Goal: Task Accomplishment & Management: Manage account settings

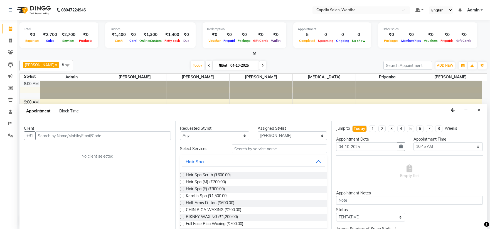
select select "80545"
select select "645"
select select "tentative"
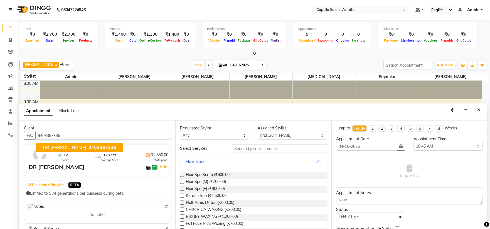
click at [89, 145] on span "9403367335" at bounding box center [103, 147] width 28 height 6
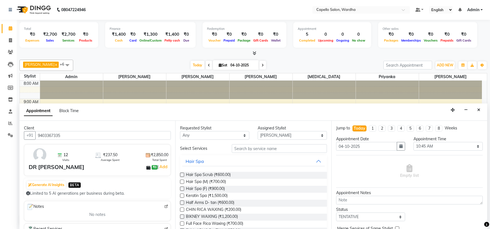
type input "9403367335"
click at [290, 148] on input "text" at bounding box center [279, 148] width 95 height 9
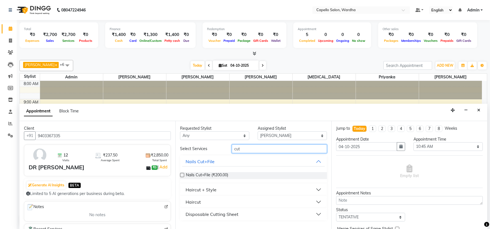
scroll to position [94, 0]
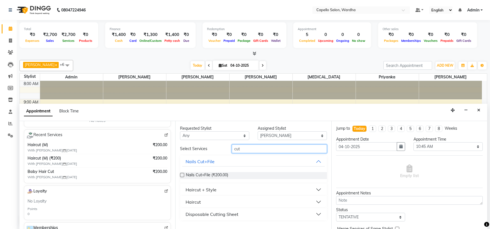
type input "cut"
click at [223, 203] on button "Haircut" at bounding box center [253, 202] width 142 height 10
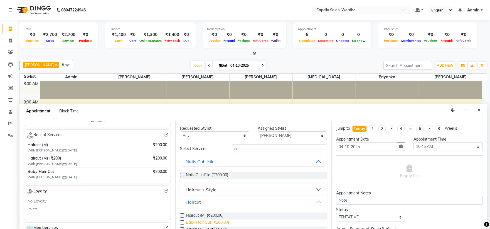
click at [202, 223] on span "Baby Hair Cut (₹200.00)" at bounding box center [207, 222] width 43 height 7
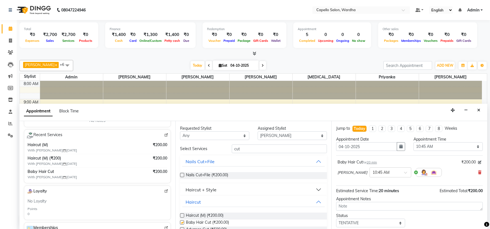
checkbox input "false"
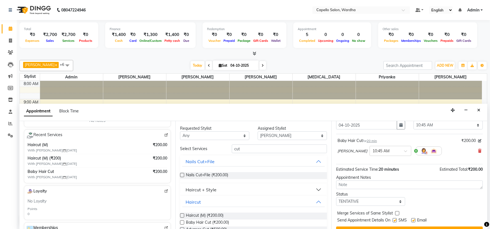
scroll to position [33, 0]
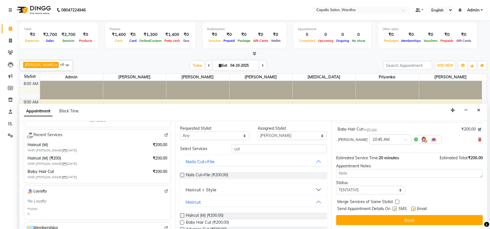
click at [366, 215] on button "Book" at bounding box center [409, 220] width 147 height 10
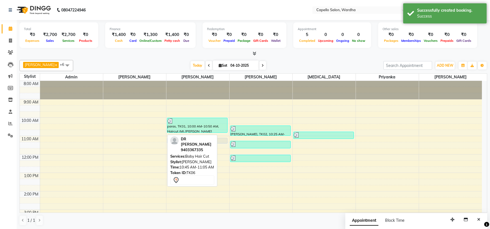
drag, startPoint x: 154, startPoint y: 134, endPoint x: 195, endPoint y: 137, distance: 41.4
click at [195, 137] on div "Pranay Urkude x Rishi Kalbhande x Nikita x Shubhangi x YASH BANKAR x Priyanka x…" at bounding box center [253, 143] width 468 height 170
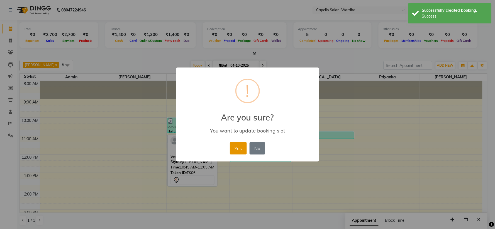
click at [237, 148] on button "Yes" at bounding box center [238, 148] width 17 height 12
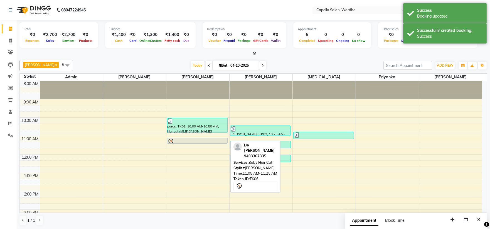
click at [222, 142] on div at bounding box center [197, 143] width 60 height 2
click at [218, 139] on div at bounding box center [198, 141] width 60 height 7
select select "7"
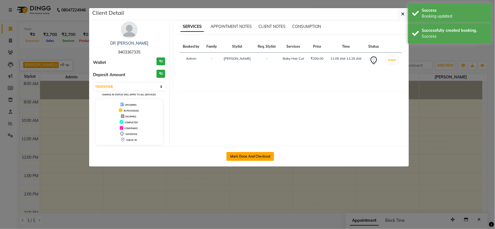
click at [241, 153] on button "Mark Done And Checkout" at bounding box center [250, 156] width 48 height 9
select select "service"
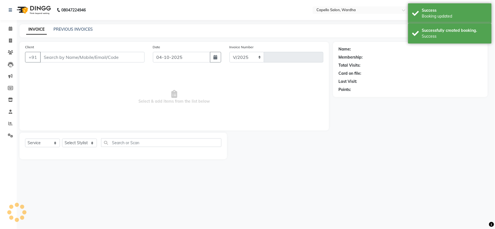
select select "4620"
type input "2528"
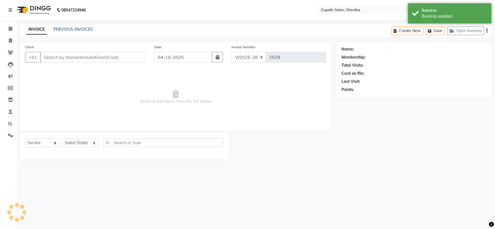
type input "9403367335"
select select "35417"
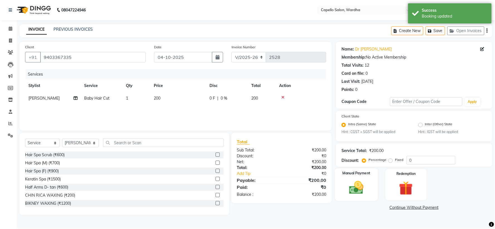
click at [362, 190] on img at bounding box center [356, 187] width 23 height 17
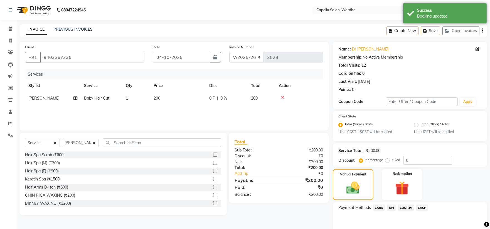
click at [394, 207] on span "UPI" at bounding box center [391, 207] width 9 height 6
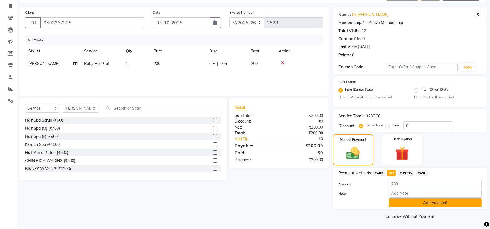
click at [404, 200] on button "Add Payment" at bounding box center [435, 202] width 93 height 9
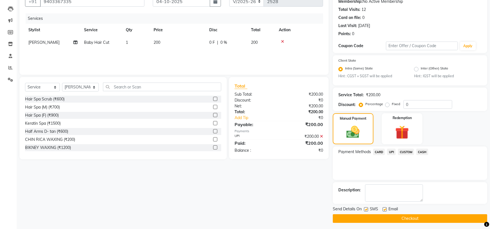
scroll to position [58, 0]
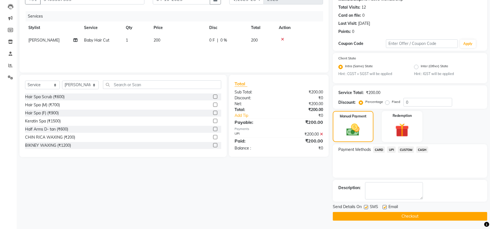
click at [391, 217] on button "Checkout" at bounding box center [410, 216] width 154 height 9
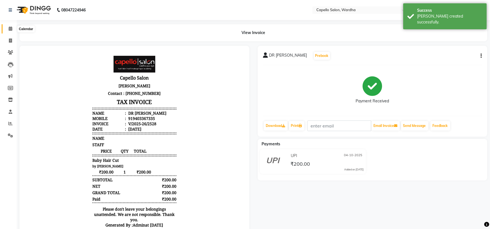
click at [10, 28] on icon at bounding box center [11, 28] width 4 height 4
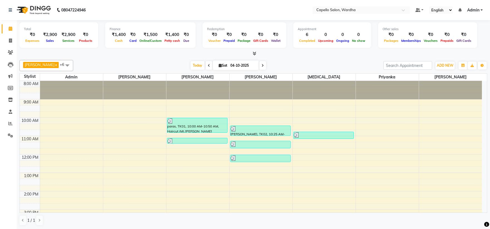
click at [31, 29] on div "Total" at bounding box center [59, 29] width 70 height 5
drag, startPoint x: 7, startPoint y: 17, endPoint x: 0, endPoint y: 40, distance: 24.6
click at [0, 0] on html "08047224946 Select Location × Capello Salon, Wardha Default Panel My Panel Engl…" at bounding box center [245, 114] width 490 height 229
click at [436, 142] on div "8:00 AM 9:00 AM 10:00 AM 11:00 AM 12:00 PM 1:00 PM 2:00 PM 3:00 PM 4:00 PM 5:00…" at bounding box center [251, 200] width 462 height 239
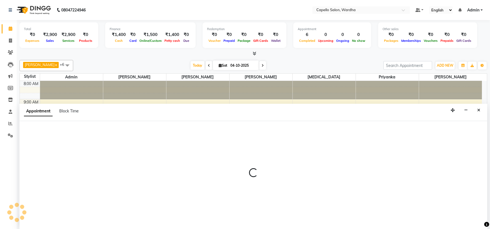
select select "61287"
select select "tentative"
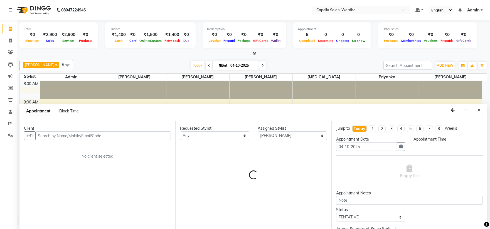
scroll to position [0, 0]
click at [51, 137] on input "text" at bounding box center [103, 135] width 136 height 9
select select "675"
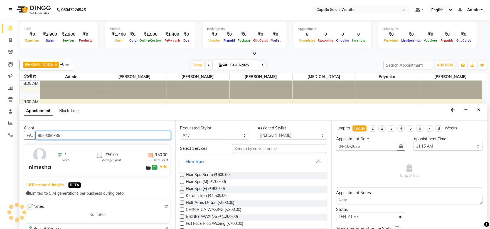
type input "9529080335"
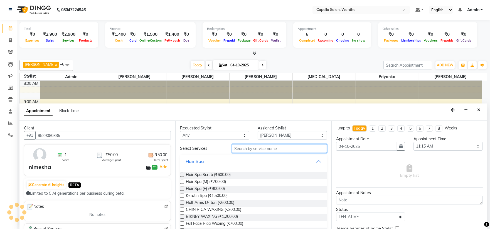
click at [259, 148] on input "text" at bounding box center [279, 148] width 95 height 9
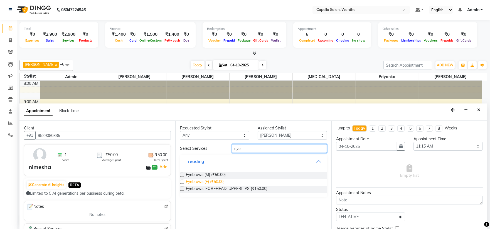
type input "eye"
click at [205, 182] on span "Eyebrows (F) (₹50.00)" at bounding box center [205, 181] width 39 height 7
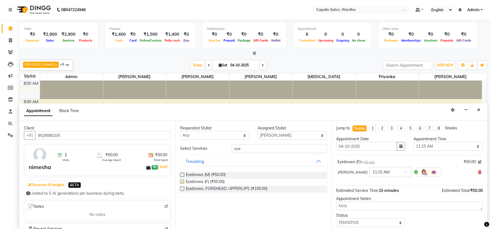
checkbox input "false"
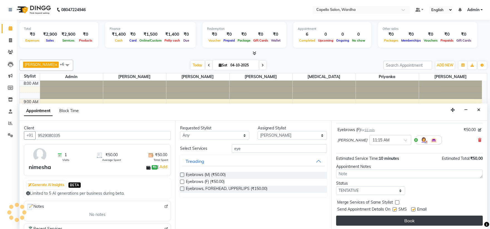
scroll to position [33, 0]
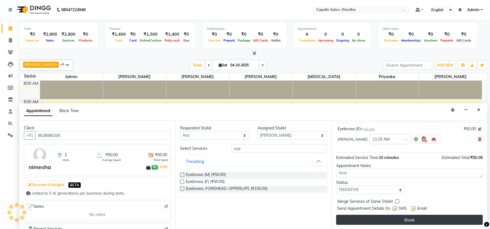
click at [411, 222] on button "Book" at bounding box center [409, 219] width 147 height 10
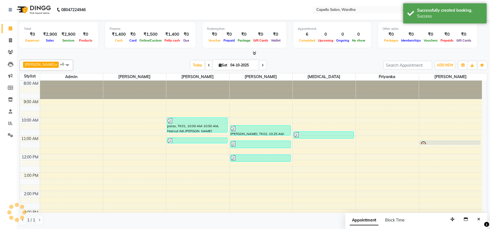
scroll to position [0, 0]
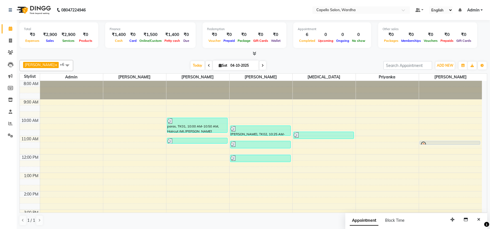
click at [67, 63] on span at bounding box center [67, 65] width 11 height 11
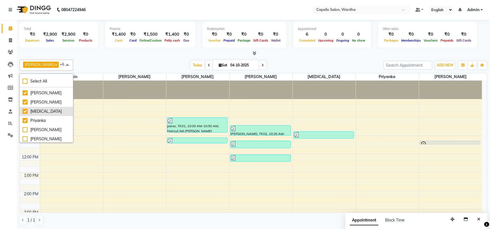
scroll to position [31, 0]
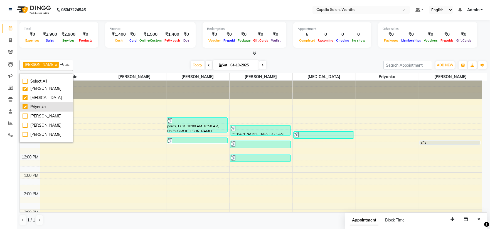
click at [31, 106] on div "Priyanka" at bounding box center [47, 107] width 48 height 6
checkbox input "false"
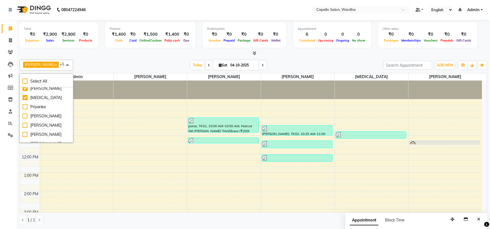
click at [97, 62] on div "Today Sat 04-10-2025" at bounding box center [228, 65] width 305 height 8
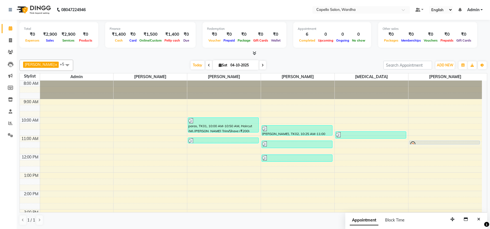
scroll to position [0, 0]
click at [213, 157] on div "8:00 AM 9:00 AM 10:00 AM 11:00 AM 12:00 PM 1:00 PM 2:00 PM 3:00 PM 4:00 PM 5:00…" at bounding box center [251, 200] width 462 height 239
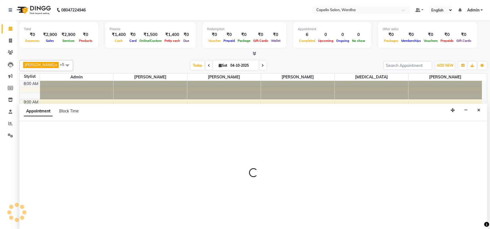
scroll to position [0, 0]
select select "35417"
select select "tentative"
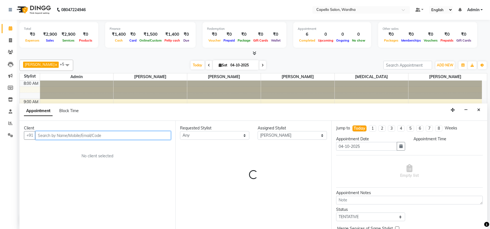
select select "720"
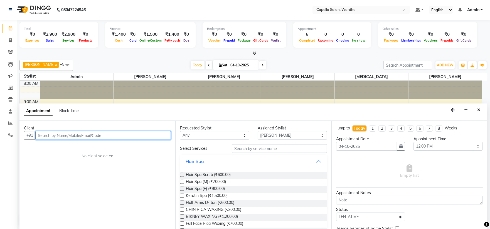
click at [52, 131] on input "text" at bounding box center [103, 135] width 136 height 9
click at [52, 134] on input "text" at bounding box center [103, 135] width 136 height 9
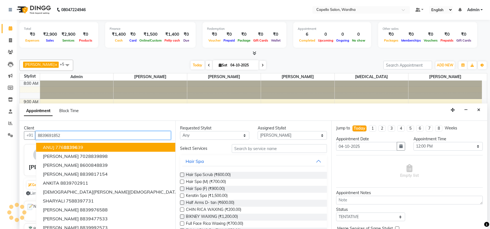
type input "8839691852"
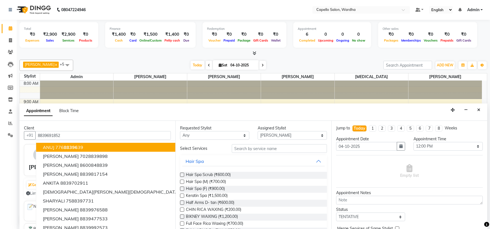
click at [146, 152] on img at bounding box center [148, 154] width 5 height 5
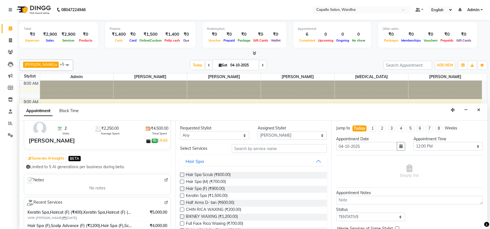
scroll to position [62, 0]
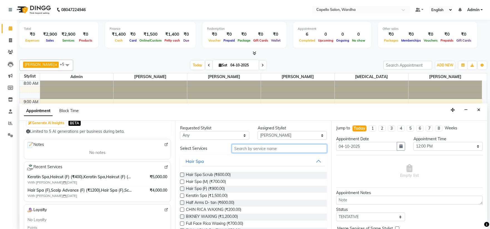
click at [251, 148] on input "text" at bounding box center [279, 148] width 95 height 9
type input "h"
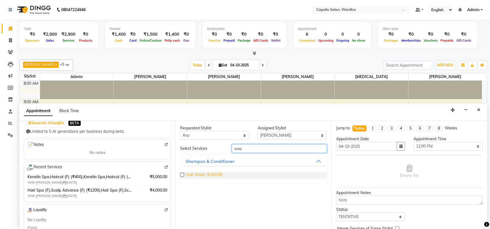
type input "was"
click at [208, 176] on span "Hair Wash (₹200.00)" at bounding box center [204, 174] width 37 height 7
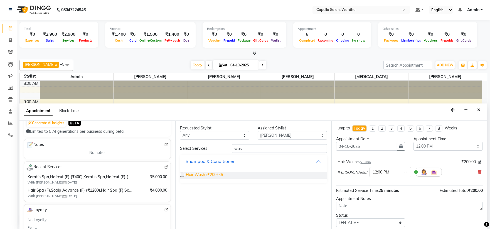
click at [208, 176] on span "Hair Wash (₹200.00)" at bounding box center [204, 174] width 37 height 7
checkbox input "false"
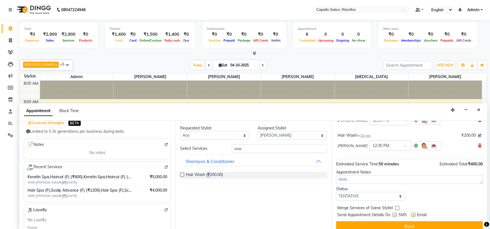
scroll to position [58, 0]
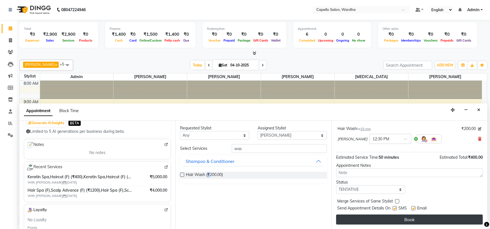
click at [369, 217] on button "Book" at bounding box center [409, 219] width 147 height 10
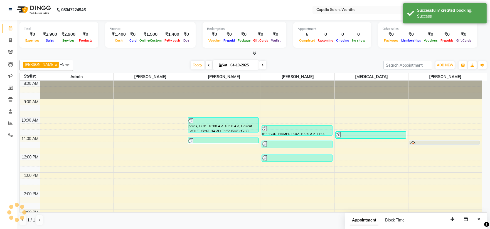
scroll to position [0, 0]
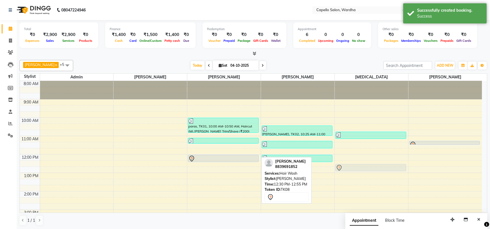
drag, startPoint x: 226, startPoint y: 166, endPoint x: 390, endPoint y: 160, distance: 163.8
click at [391, 163] on div "8:00 AM 9:00 AM 10:00 AM 11:00 AM 12:00 PM 1:00 PM 2:00 PM 3:00 PM 4:00 PM 5:00…" at bounding box center [251, 200] width 462 height 239
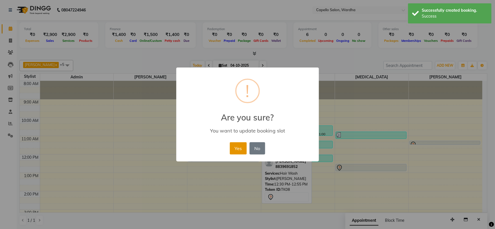
click at [239, 147] on button "Yes" at bounding box center [238, 148] width 17 height 12
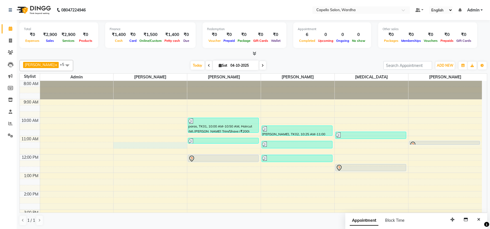
click at [124, 143] on div "8:00 AM 9:00 AM 10:00 AM 11:00 AM 12:00 PM 1:00 PM 2:00 PM 3:00 PM 4:00 PM 5:00…" at bounding box center [251, 200] width 462 height 239
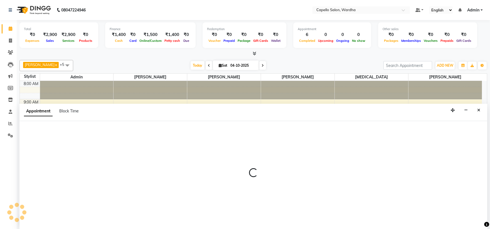
select select "80545"
select select "675"
select select "tentative"
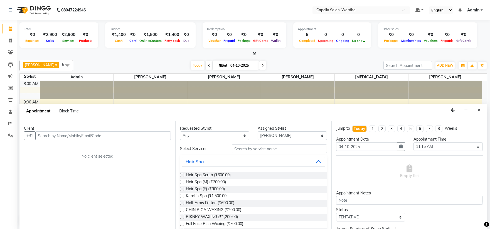
scroll to position [0, 0]
click at [41, 135] on input "text" at bounding box center [103, 135] width 136 height 9
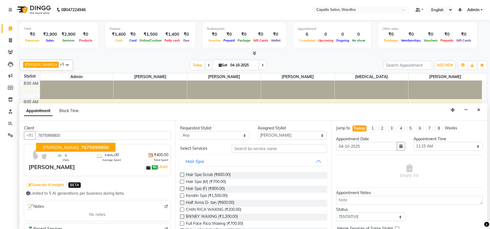
type input "7875999800"
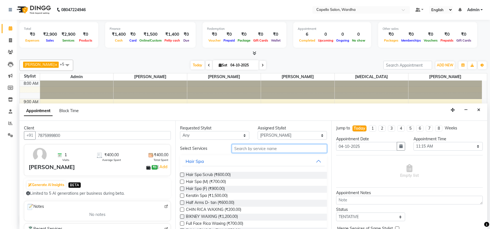
click at [251, 148] on input "text" at bounding box center [279, 148] width 95 height 9
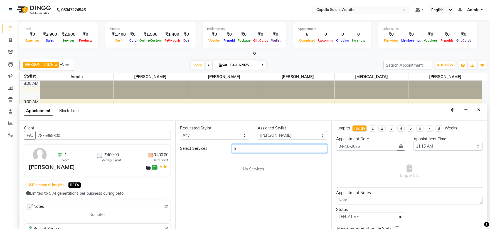
type input "l"
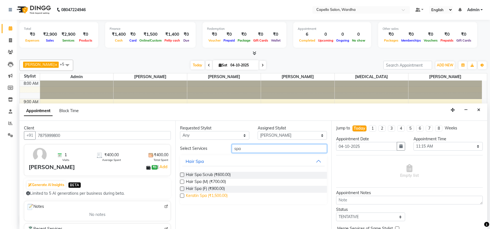
type input "spa"
click at [195, 198] on span "Keratin Spa (₹1,500.00)" at bounding box center [207, 195] width 42 height 7
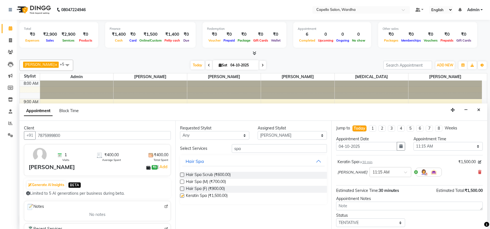
checkbox input "false"
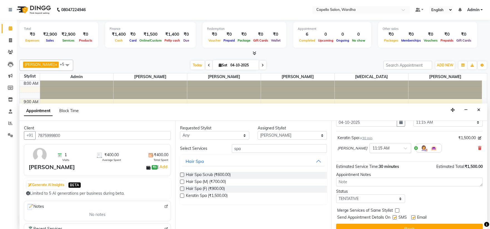
scroll to position [31, 0]
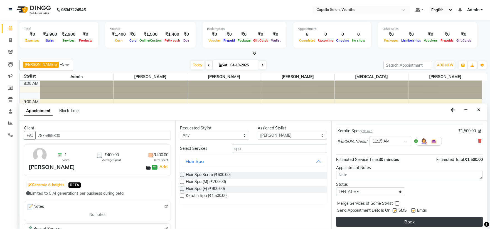
click at [359, 223] on button "Book" at bounding box center [409, 221] width 147 height 10
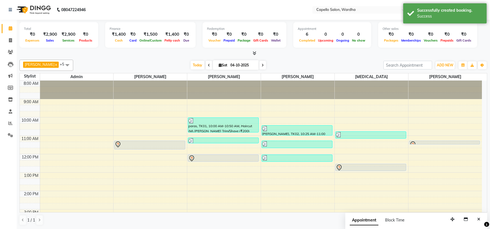
scroll to position [0, 0]
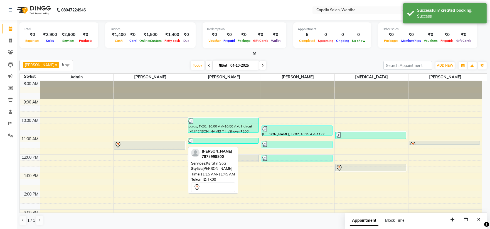
click at [146, 146] on div at bounding box center [150, 144] width 70 height 7
click at [149, 144] on div at bounding box center [150, 144] width 70 height 7
select select "7"
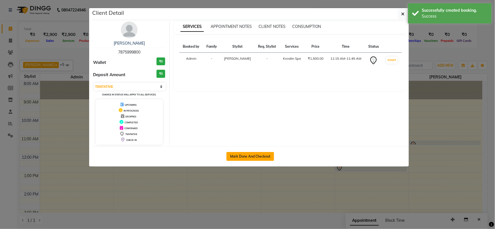
click at [251, 159] on button "Mark Done And Checkout" at bounding box center [250, 156] width 48 height 9
select select "service"
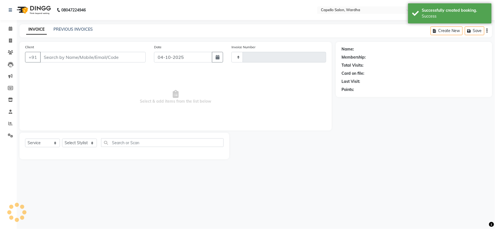
type input "2529"
select select "4620"
type input "7875999800"
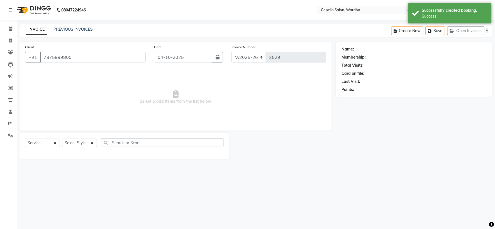
select select "80545"
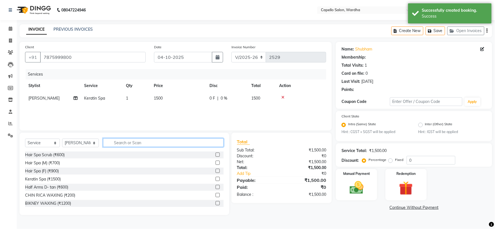
click at [160, 142] on input "text" at bounding box center [163, 142] width 120 height 9
click at [164, 97] on td "1500" at bounding box center [178, 98] width 56 height 13
select select "80545"
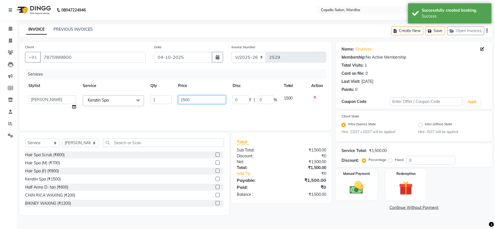
click at [191, 100] on input "1500" at bounding box center [202, 99] width 48 height 9
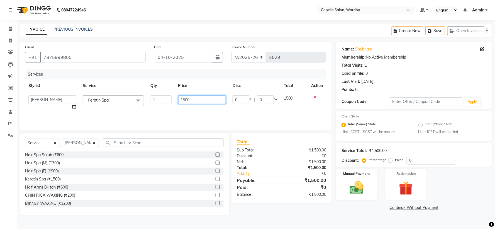
click at [191, 100] on input "1500" at bounding box center [202, 99] width 48 height 9
type input "1"
type input "2000"
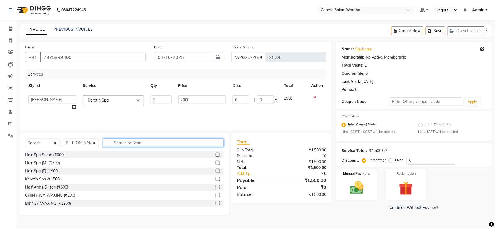
click at [127, 144] on input "text" at bounding box center [163, 142] width 120 height 9
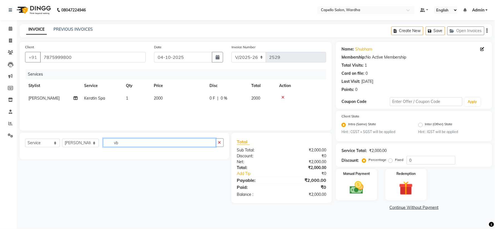
type input "v"
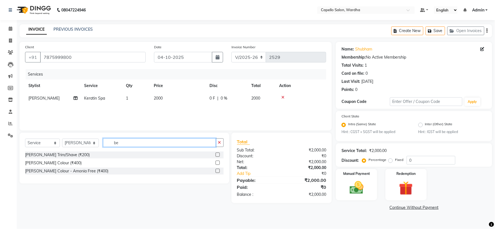
type input "be"
click at [217, 155] on label at bounding box center [217, 154] width 4 height 4
click at [217, 155] on input "checkbox" at bounding box center [217, 155] width 4 height 4
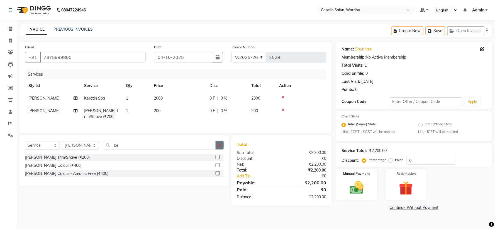
checkbox input "false"
click at [220, 147] on icon "button" at bounding box center [219, 145] width 3 height 4
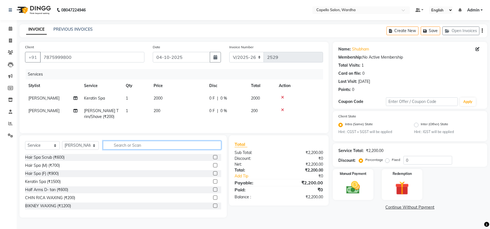
click at [121, 149] on input "text" at bounding box center [162, 145] width 119 height 9
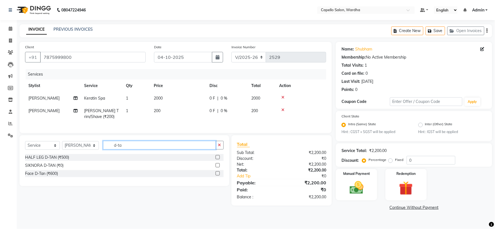
type input "d-ta"
click at [218, 167] on label at bounding box center [217, 165] width 4 height 4
click at [218, 167] on input "checkbox" at bounding box center [217, 165] width 4 height 4
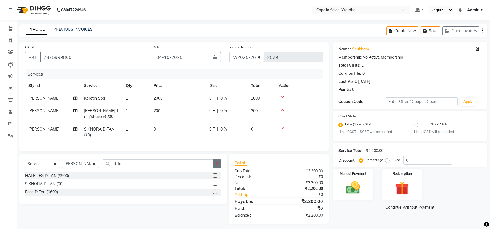
checkbox input "false"
click at [219, 166] on button "button" at bounding box center [217, 163] width 8 height 9
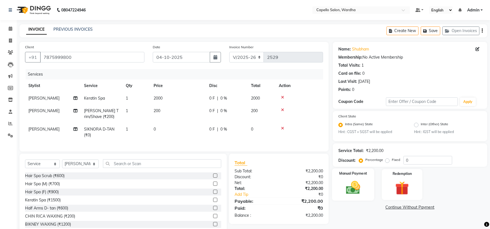
click at [353, 180] on img at bounding box center [353, 187] width 23 height 16
drag, startPoint x: 419, startPoint y: 206, endPoint x: 422, endPoint y: 205, distance: 3.0
click at [420, 206] on span "CASH" at bounding box center [422, 207] width 12 height 6
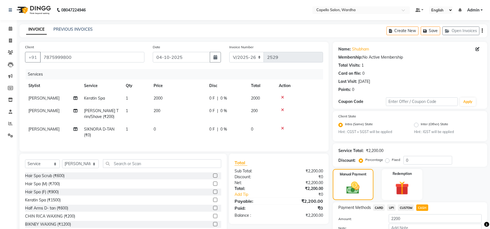
scroll to position [35, 0]
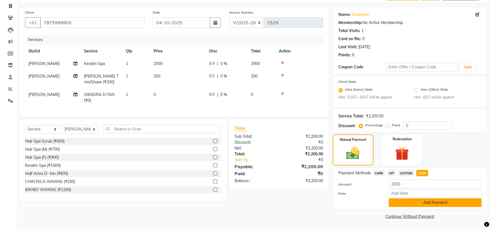
click at [422, 201] on button "Add Payment" at bounding box center [435, 202] width 93 height 9
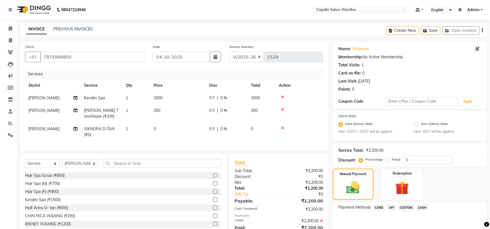
scroll to position [58, 0]
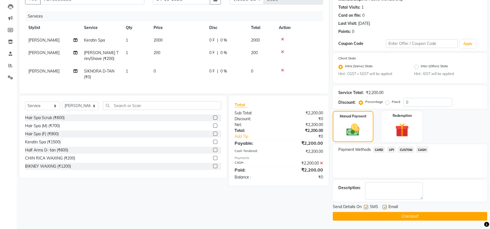
click at [390, 214] on button "Checkout" at bounding box center [410, 216] width 154 height 9
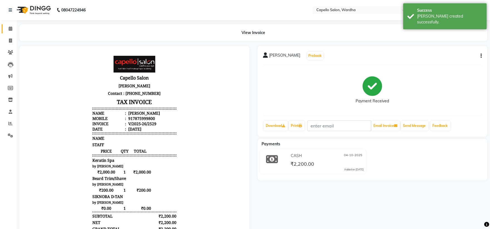
click at [3, 33] on link "Calendar" at bounding box center [8, 28] width 13 height 9
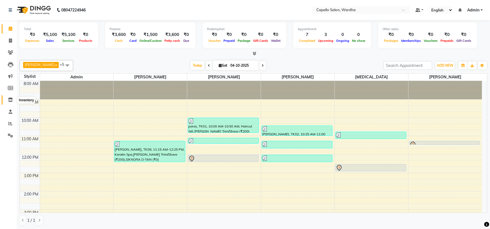
click at [7, 100] on span at bounding box center [11, 100] width 10 height 6
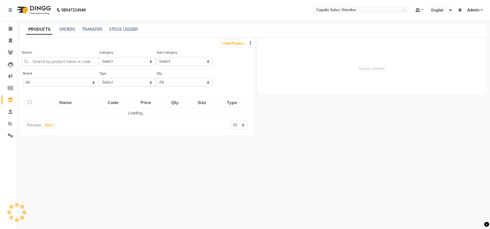
select select
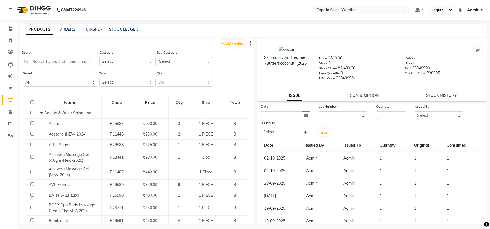
click at [67, 37] on main "PRODUCTS ORDERS TRANSFER STOCK LEDGER Add Product Search Category Select Kerame…" at bounding box center [253, 128] width 473 height 208
click at [66, 30] on link "ORDERS" at bounding box center [67, 29] width 16 height 5
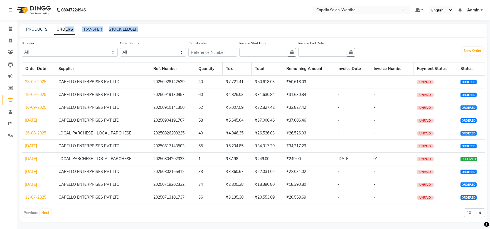
click at [97, 26] on div "PRODUCTS ORDERS TRANSFER STOCK LEDGER" at bounding box center [253, 30] width 468 height 13
click at [97, 30] on link "TRANSFER" at bounding box center [92, 29] width 20 height 5
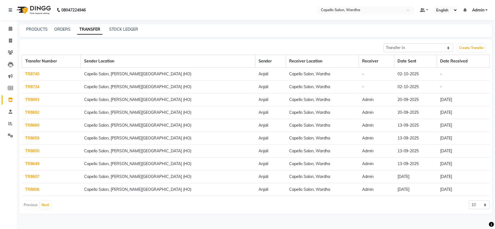
click at [37, 87] on link "TR8734" at bounding box center [32, 86] width 14 height 5
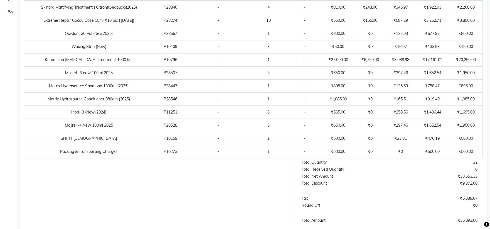
scroll to position [62, 0]
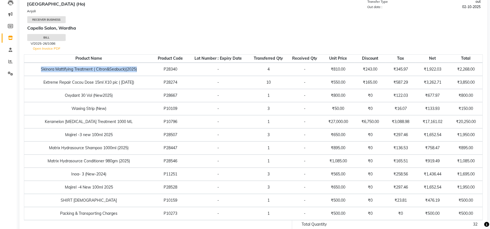
drag, startPoint x: 40, startPoint y: 62, endPoint x: 138, endPoint y: 68, distance: 97.9
click at [138, 68] on td "Skinora Mattifying Treatment ( Citron&Seabuck)(2025)" at bounding box center [88, 69] width 129 height 13
drag, startPoint x: 71, startPoint y: 77, endPoint x: 113, endPoint y: 80, distance: 42.2
click at [112, 80] on td "Extreme Repair Cocou Dose 15ml X10 pic ( Dec 2024)" at bounding box center [88, 82] width 129 height 13
drag, startPoint x: 74, startPoint y: 93, endPoint x: 114, endPoint y: 94, distance: 39.8
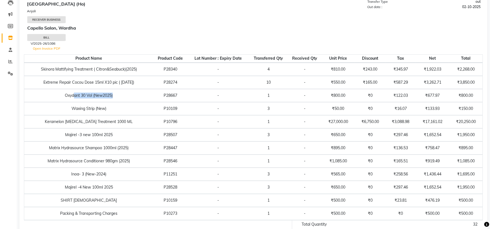
click at [114, 94] on td "Oxydant 30 Vol (New2025)" at bounding box center [88, 95] width 129 height 13
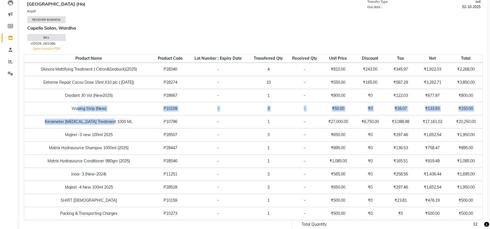
drag, startPoint x: 78, startPoint y: 104, endPoint x: 124, endPoint y: 109, distance: 46.2
click at [124, 109] on tbody "Skinora Mattifying Treatment ( Citron&Seabuck)(2025) P28340 - 4 - ₹810.00 ₹243.…" at bounding box center [253, 141] width 458 height 157
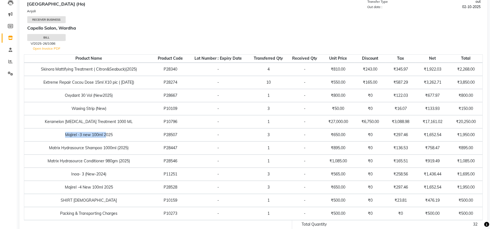
drag, startPoint x: 63, startPoint y: 129, endPoint x: 107, endPoint y: 132, distance: 43.8
click at [107, 132] on td "Majirel -3 new 100ml 2025" at bounding box center [88, 134] width 129 height 13
drag, startPoint x: 40, startPoint y: 142, endPoint x: 90, endPoint y: 146, distance: 49.4
click at [89, 146] on td "Matrix Hydrasource Shampoo 1000ml (2025)" at bounding box center [88, 147] width 129 height 13
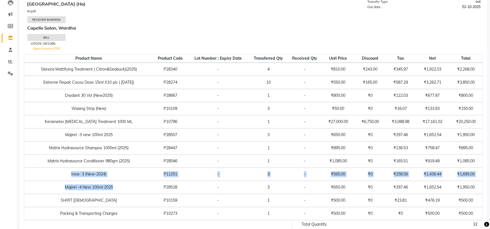
drag, startPoint x: 55, startPoint y: 175, endPoint x: 116, endPoint y: 182, distance: 60.8
click at [116, 182] on tbody "Skinora Mattifying Treatment ( Citron&Seabuck)(2025) P28340 - 4 - ₹810.00 ₹243.…" at bounding box center [253, 141] width 458 height 157
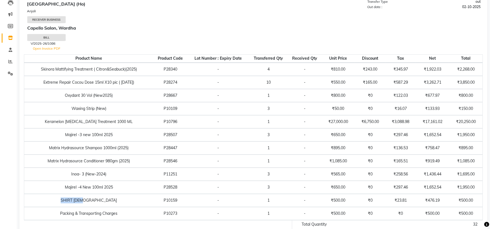
drag, startPoint x: 70, startPoint y: 191, endPoint x: 111, endPoint y: 196, distance: 40.4
click at [111, 196] on td "SHIRT MALE" at bounding box center [88, 199] width 129 height 13
click at [73, 207] on td "Packing & Transporting Charges" at bounding box center [88, 213] width 129 height 13
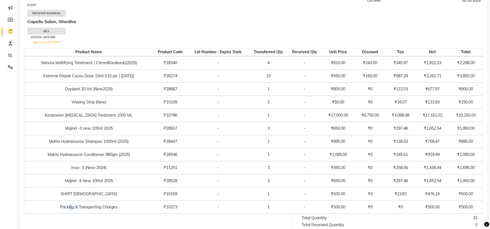
scroll to position [130, 0]
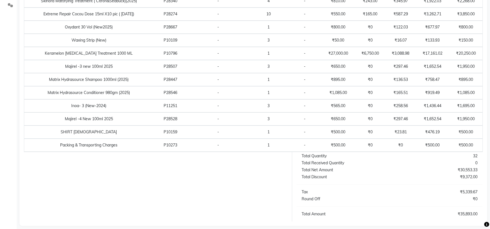
click at [186, 183] on div at bounding box center [156, 186] width 272 height 69
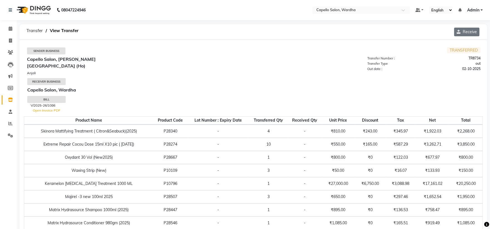
click at [466, 33] on button "Receive" at bounding box center [466, 32] width 25 height 9
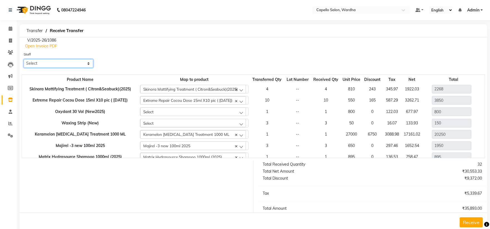
click at [60, 64] on select "Select Admin [PERSON_NAME] [PERSON_NAME] nitim [PERSON_NAME] [PERSON_NAME] maha…" at bounding box center [59, 63] width 70 height 9
select select "26829"
click at [24, 59] on select "Select Admin [PERSON_NAME] [PERSON_NAME] nitim [PERSON_NAME] [PERSON_NAME] maha…" at bounding box center [59, 63] width 70 height 9
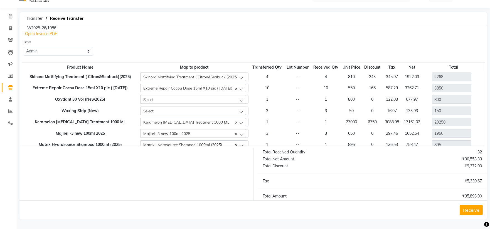
click at [468, 210] on button "Receive" at bounding box center [471, 210] width 23 height 10
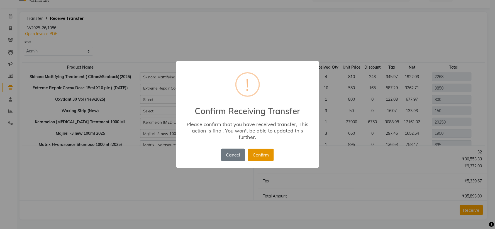
click at [271, 156] on button "Confirm" at bounding box center [261, 154] width 26 height 12
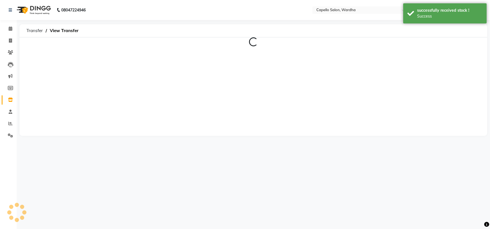
scroll to position [0, 0]
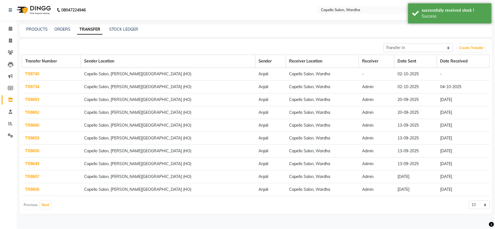
click at [29, 72] on link "TR8740" at bounding box center [32, 73] width 14 height 5
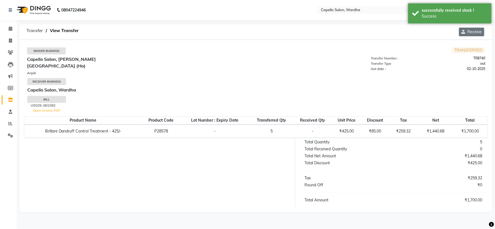
click at [475, 28] on button "Receive" at bounding box center [471, 32] width 25 height 9
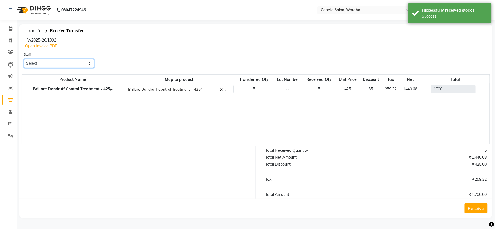
click at [73, 62] on select "Select Admin [PERSON_NAME] [PERSON_NAME] nitim [PERSON_NAME] [PERSON_NAME] maha…" at bounding box center [59, 63] width 70 height 9
select select "26829"
click at [24, 59] on select "Select Admin [PERSON_NAME] [PERSON_NAME] nitim [PERSON_NAME] [PERSON_NAME] maha…" at bounding box center [59, 63] width 70 height 9
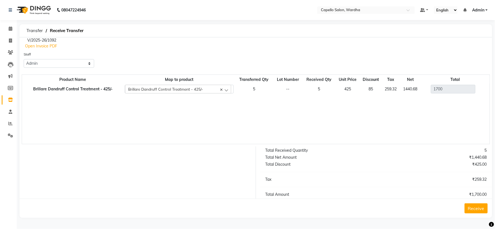
click at [476, 210] on button "Receive" at bounding box center [475, 208] width 23 height 10
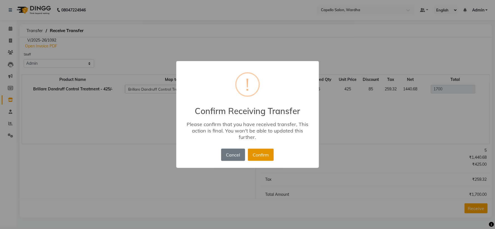
click at [266, 156] on button "Confirm" at bounding box center [261, 154] width 26 height 12
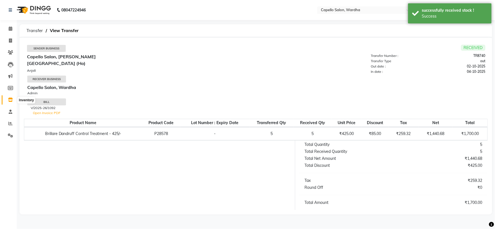
click at [9, 99] on icon at bounding box center [10, 99] width 5 height 4
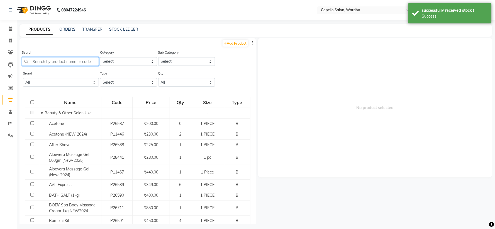
click at [53, 60] on input "text" at bounding box center [60, 61] width 77 height 9
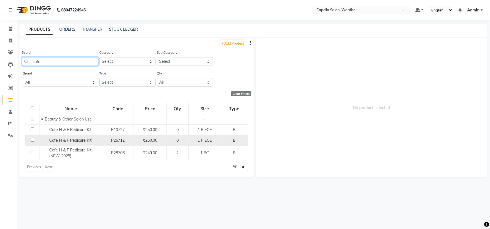
scroll to position [4, 0]
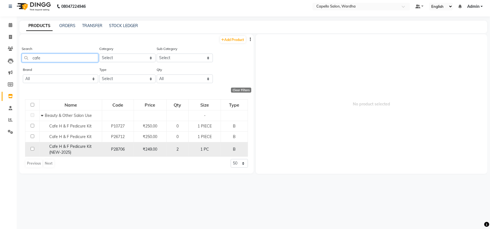
type input "cafe"
click at [54, 144] on span "Cafe H & F Pedicure Kit (NEW-2025)" at bounding box center [70, 149] width 42 height 11
select select
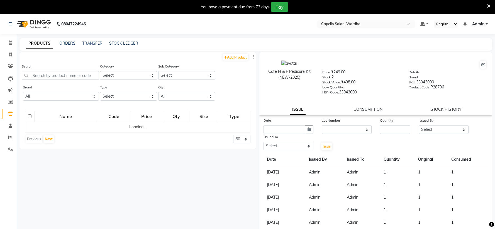
select select
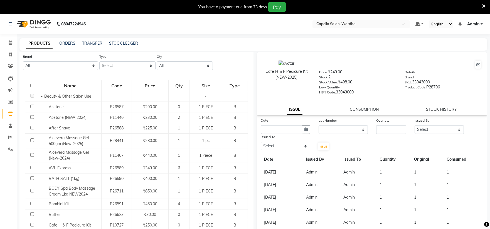
scroll to position [31, 0]
click at [70, 62] on select "All Aroma Beauty Planet Cadiveu [PERSON_NAME] Health Sense Herbal Tree Kanpeki …" at bounding box center [60, 65] width 75 height 9
click at [61, 68] on select "All Aroma Beauty Planet Cadiveu [PERSON_NAME] Health Sense Herbal Tree Kanpeki …" at bounding box center [60, 65] width 75 height 9
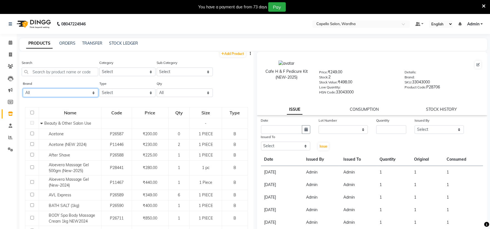
scroll to position [0, 0]
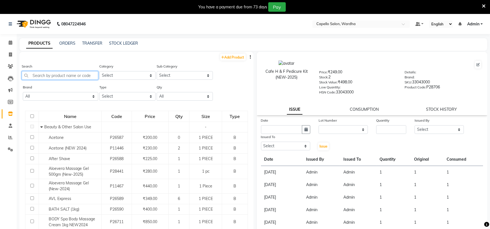
click at [77, 73] on input "text" at bounding box center [60, 75] width 77 height 9
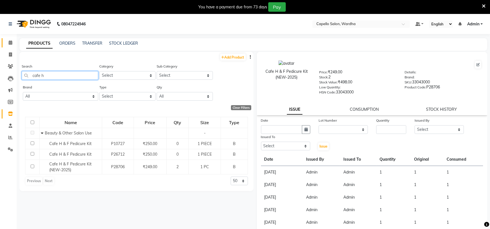
type input "cafe h"
click at [11, 45] on icon at bounding box center [11, 42] width 4 height 4
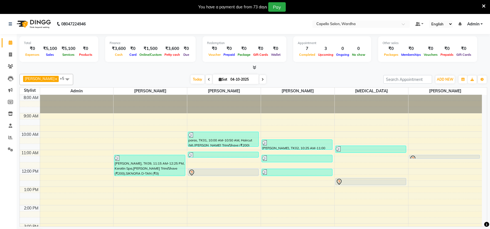
click at [257, 70] on div at bounding box center [253, 68] width 468 height 6
click at [254, 67] on icon at bounding box center [255, 67] width 4 height 4
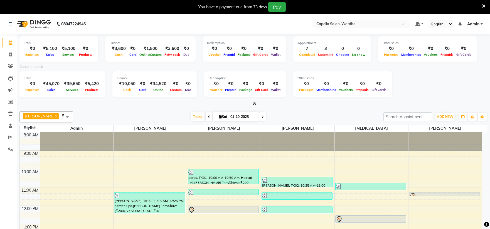
click at [483, 6] on icon at bounding box center [484, 6] width 4 height 5
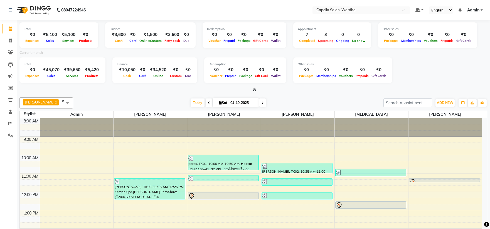
click at [254, 87] on span at bounding box center [254, 90] width 6 height 6
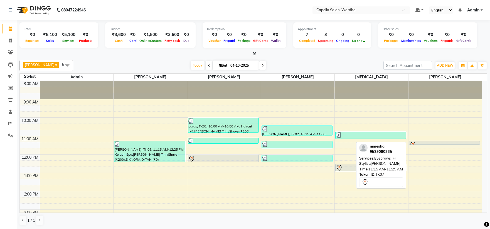
click at [425, 143] on div at bounding box center [445, 144] width 70 height 7
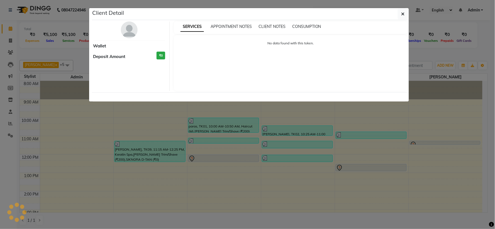
select select "7"
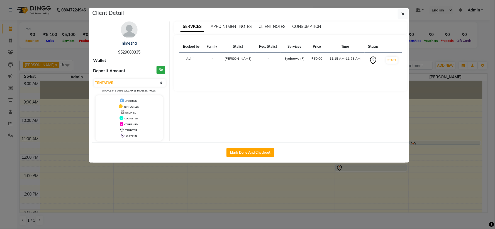
click at [243, 157] on div "Mark Done And Checkout" at bounding box center [250, 152] width 317 height 20
click at [240, 154] on button "Mark Done And Checkout" at bounding box center [250, 152] width 48 height 9
select select "service"
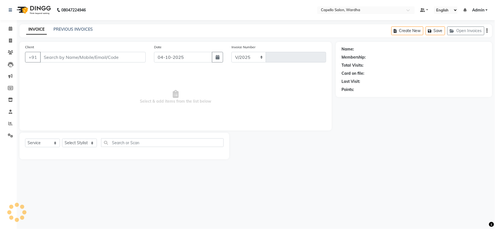
select select "4620"
type input "2530"
type input "9529080335"
select select "61287"
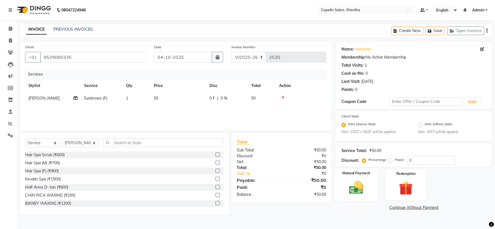
click at [368, 193] on img at bounding box center [356, 187] width 23 height 17
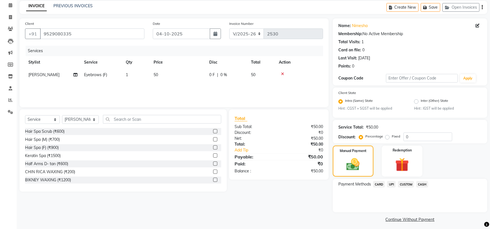
scroll to position [26, 0]
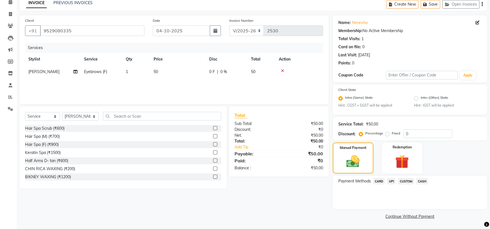
click at [396, 182] on div "CUSTOM" at bounding box center [405, 182] width 18 height 8
click at [394, 182] on span "UPI" at bounding box center [391, 181] width 9 height 6
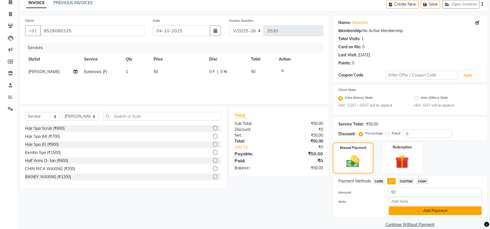
click at [405, 212] on button "Add Payment" at bounding box center [435, 210] width 93 height 9
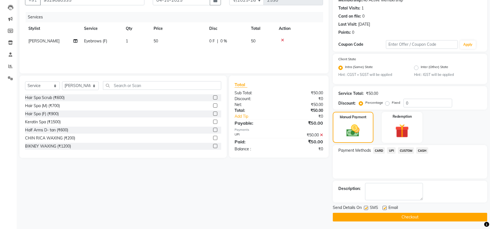
scroll to position [58, 0]
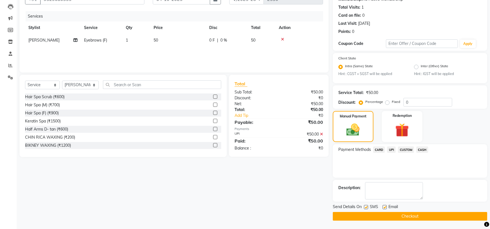
click at [404, 212] on button "Checkout" at bounding box center [410, 216] width 154 height 9
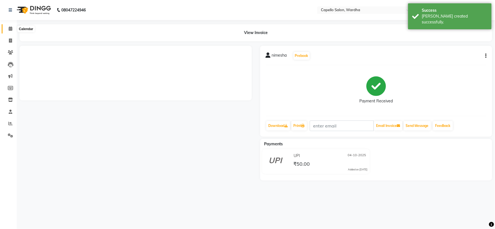
click at [11, 31] on icon at bounding box center [11, 28] width 4 height 4
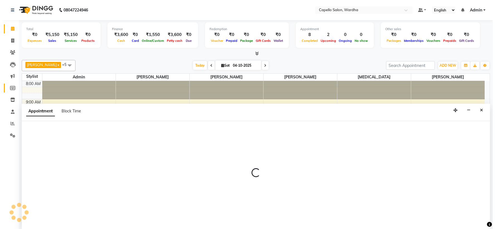
scroll to position [0, 0]
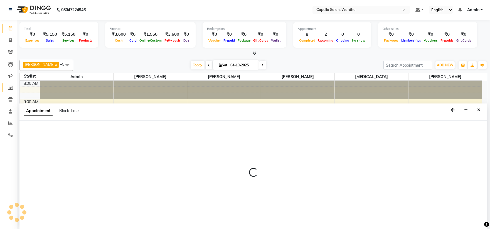
select select "82213"
select select "tentative"
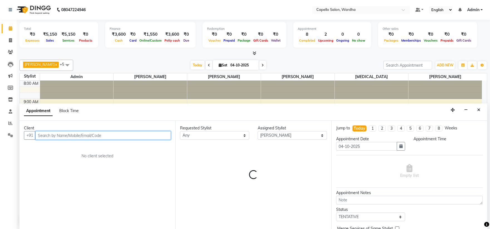
select select "765"
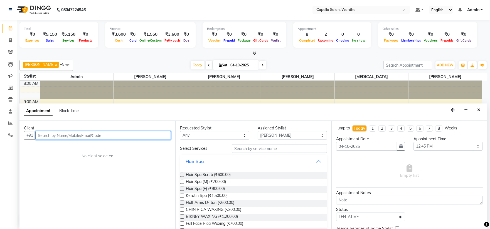
click at [73, 132] on input "text" at bounding box center [103, 135] width 136 height 9
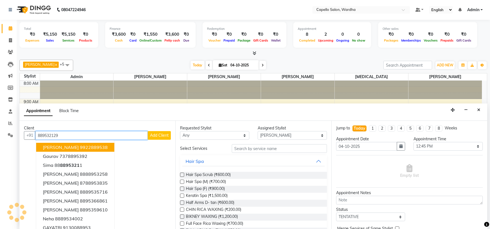
type input "889532129"
click at [158, 133] on span "Add Client" at bounding box center [159, 134] width 19 height 5
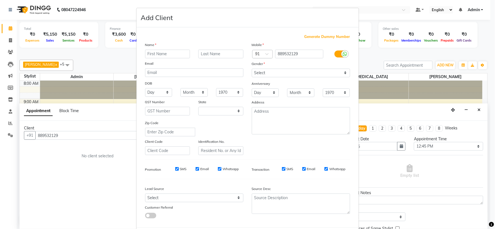
select select "22"
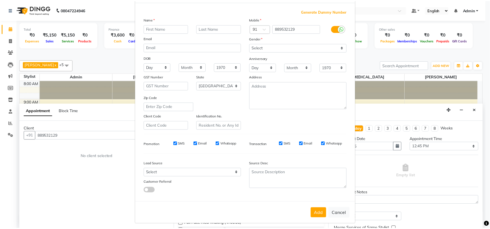
scroll to position [29, 0]
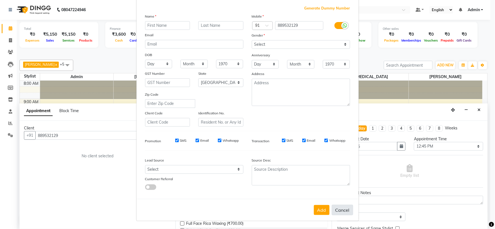
click at [342, 210] on button "Cancel" at bounding box center [342, 209] width 21 height 11
select select
select select "null"
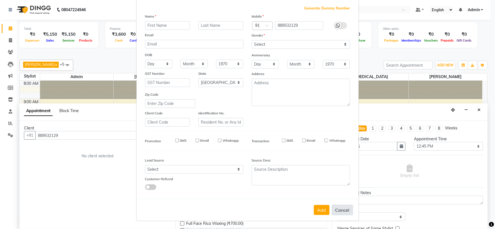
select select
checkbox input "false"
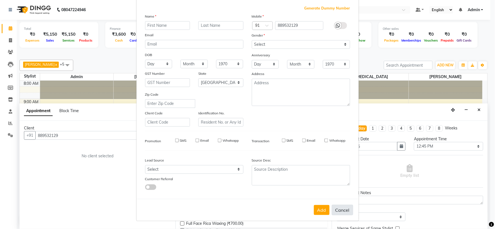
checkbox input "false"
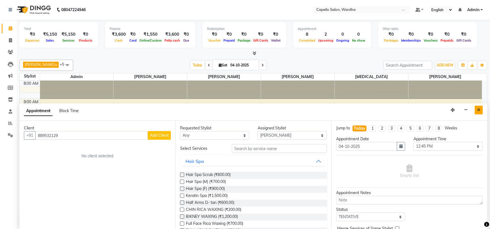
click at [480, 109] on icon "Close" at bounding box center [478, 110] width 3 height 4
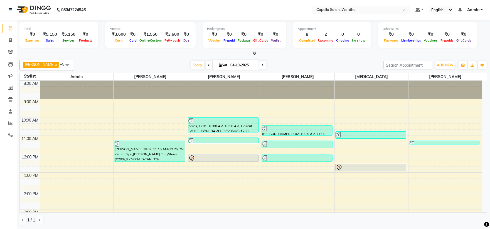
click at [294, 164] on div "8:00 AM 9:00 AM 10:00 AM 11:00 AM 12:00 PM 1:00 PM 2:00 PM 3:00 PM 4:00 PM 5:00…" at bounding box center [251, 199] width 462 height 239
select select "82213"
select select "tentative"
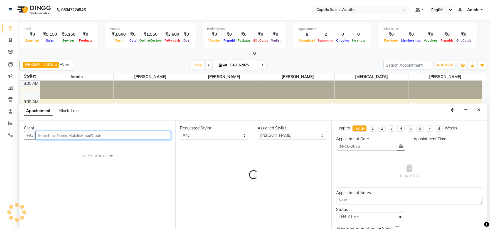
select select "735"
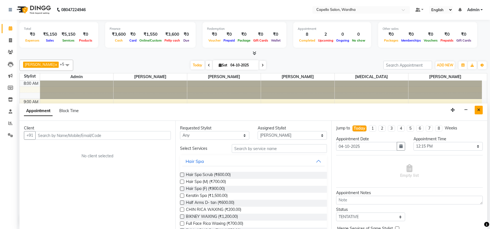
click at [482, 110] on button "Close" at bounding box center [479, 109] width 8 height 9
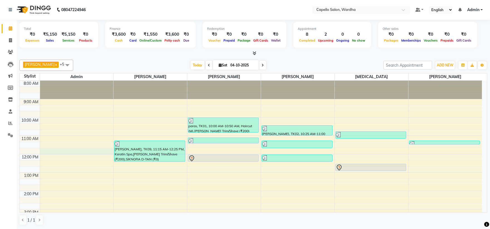
click at [52, 148] on div "8:00 AM 9:00 AM 10:00 AM 11:00 AM 12:00 PM 1:00 PM 2:00 PM 3:00 PM 4:00 PM 5:00…" at bounding box center [251, 199] width 462 height 239
select select "26829"
select select "705"
select select "tentative"
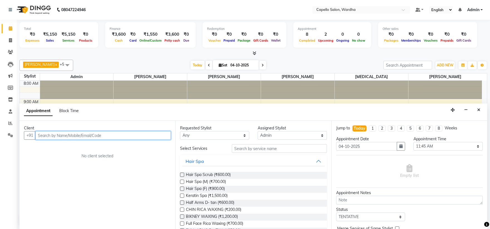
click at [70, 136] on input "text" at bounding box center [103, 135] width 136 height 9
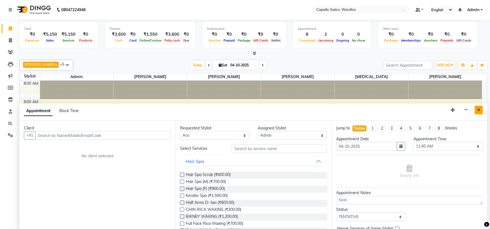
click at [481, 109] on button "Close" at bounding box center [479, 109] width 8 height 9
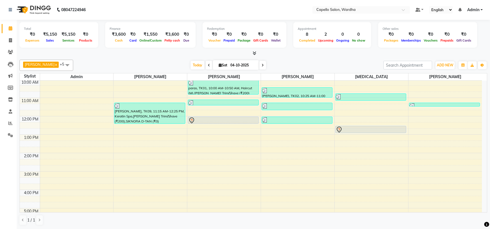
scroll to position [108, 0]
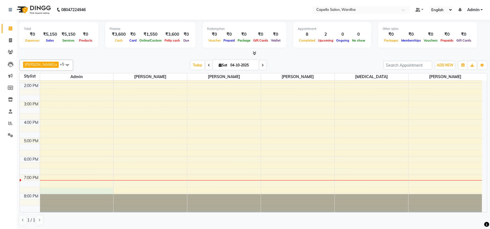
click at [72, 187] on div "8:00 AM 9:00 AM 10:00 AM 11:00 AM 12:00 PM 1:00 PM 2:00 PM 3:00 PM 4:00 PM 5:00…" at bounding box center [251, 91] width 462 height 239
select select "26829"
select select "1185"
select select "tentative"
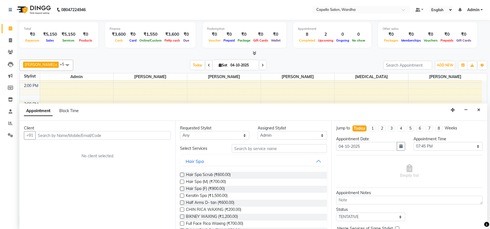
click at [66, 130] on div "Client" at bounding box center [97, 128] width 147 height 6
click at [68, 138] on input "text" at bounding box center [103, 135] width 136 height 9
paste input "Hey chatgpt I am sta"
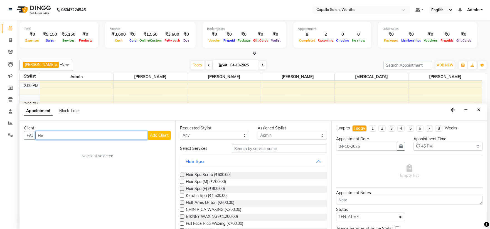
type input "H"
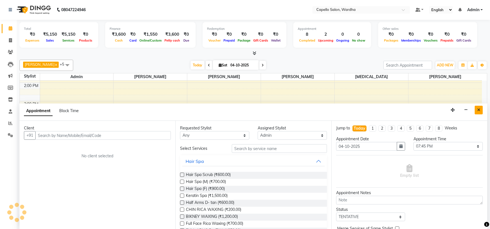
click at [481, 109] on button "Close" at bounding box center [479, 109] width 8 height 9
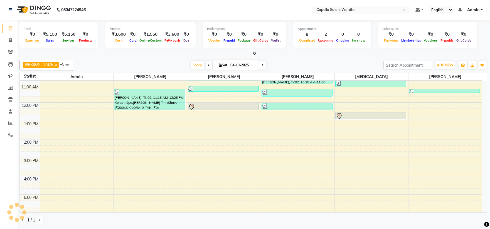
scroll to position [0, 0]
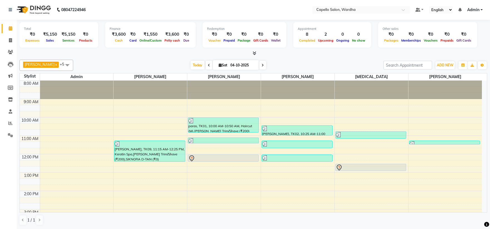
click at [212, 146] on div "8:00 AM 9:00 AM 10:00 AM 11:00 AM 12:00 PM 1:00 PM 2:00 PM 3:00 PM 4:00 PM 5:00…" at bounding box center [251, 199] width 462 height 239
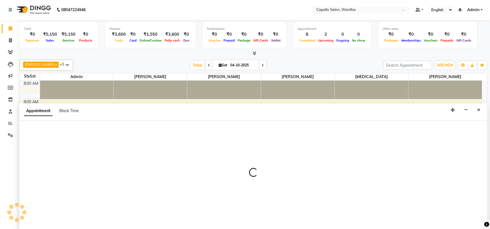
select select "35417"
select select "tentative"
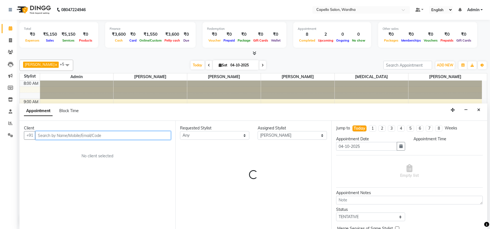
select select "675"
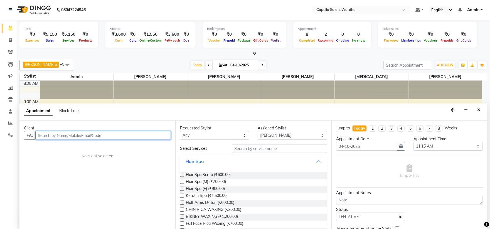
click at [98, 132] on input "text" at bounding box center [103, 135] width 136 height 9
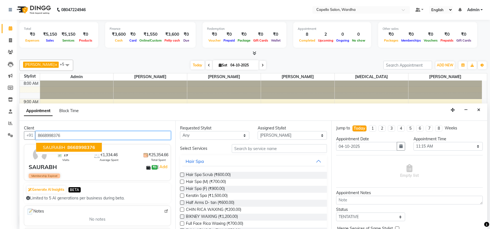
type input "8668998376"
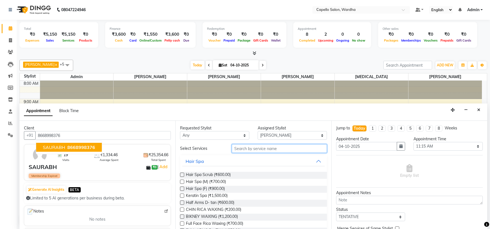
click at [262, 150] on input "text" at bounding box center [279, 148] width 95 height 9
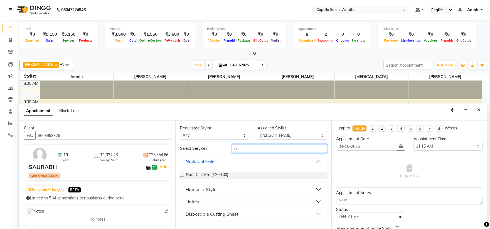
type input "cut"
click at [194, 203] on div "Haircut" at bounding box center [193, 201] width 15 height 7
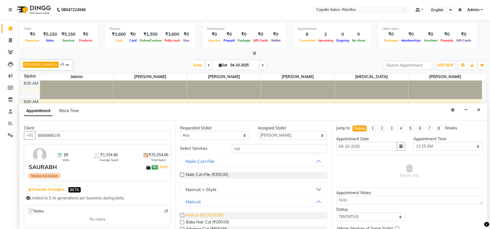
click at [200, 214] on span "Haircut (M) (₹200.00)" at bounding box center [205, 215] width 38 height 7
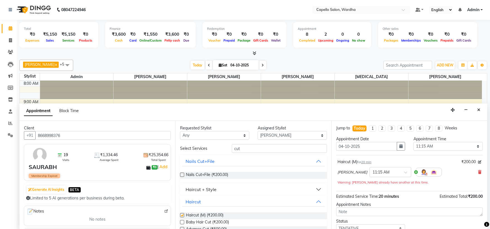
checkbox input "false"
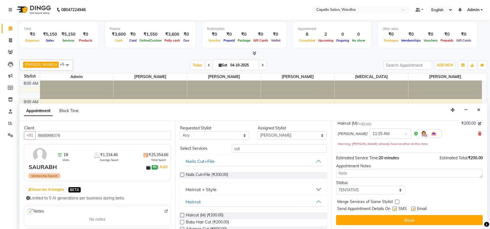
scroll to position [39, 0]
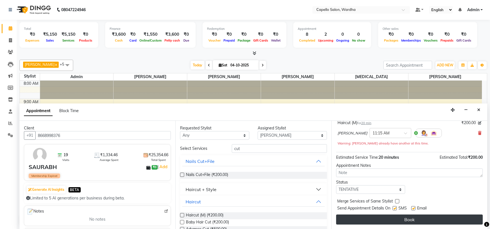
click at [361, 217] on button "Book" at bounding box center [409, 219] width 147 height 10
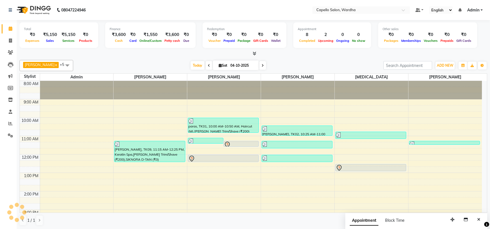
scroll to position [0, 0]
click at [123, 176] on div "8:00 AM 9:00 AM 10:00 AM 11:00 AM 12:00 PM 1:00 PM 2:00 PM 3:00 PM 4:00 PM 5:00…" at bounding box center [251, 199] width 462 height 239
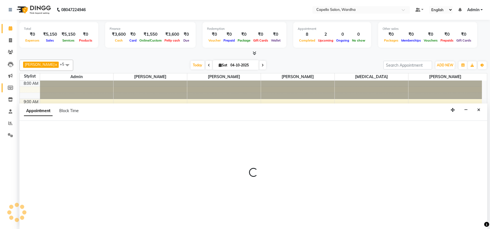
select select "80545"
select select "tentative"
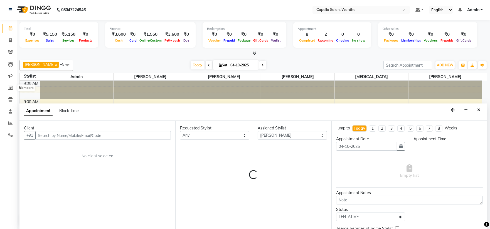
select select "780"
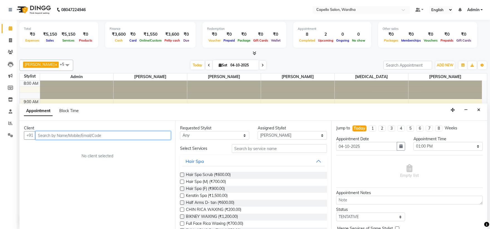
click at [50, 134] on input "text" at bounding box center [103, 135] width 136 height 9
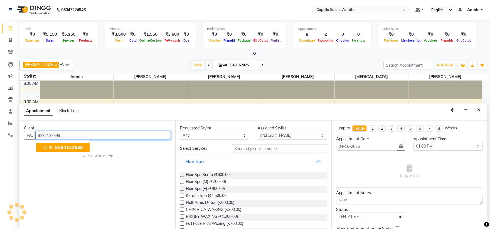
click at [51, 149] on span "ALIB" at bounding box center [48, 147] width 10 height 6
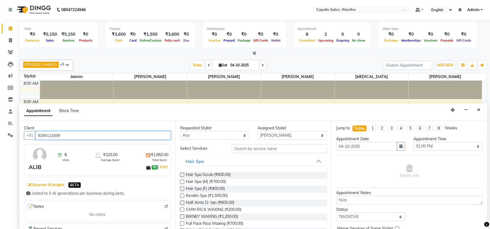
type input "9284122699"
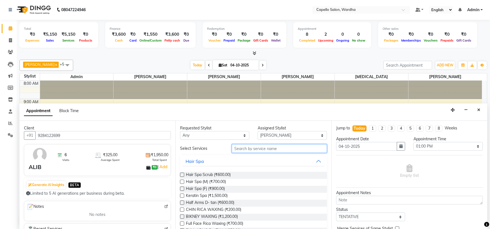
click at [249, 149] on input "text" at bounding box center [279, 148] width 95 height 9
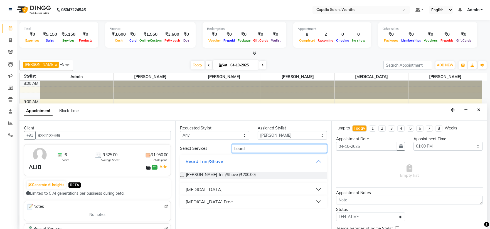
type input "beard"
click at [186, 173] on div "[PERSON_NAME] Trim/Shave (₹200.00)" at bounding box center [253, 174] width 147 height 7
click at [183, 175] on label at bounding box center [182, 174] width 4 height 4
click at [183, 175] on input "checkbox" at bounding box center [182, 175] width 4 height 4
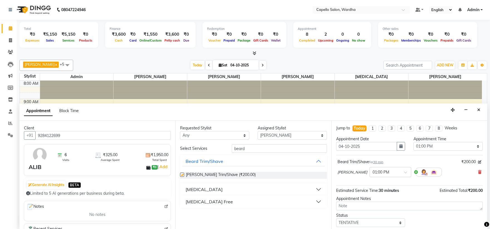
checkbox input "false"
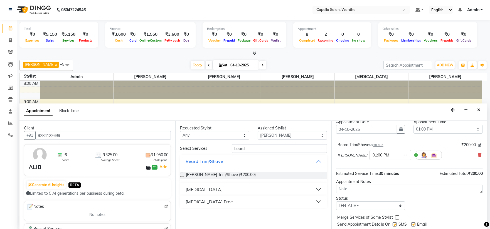
scroll to position [33, 0]
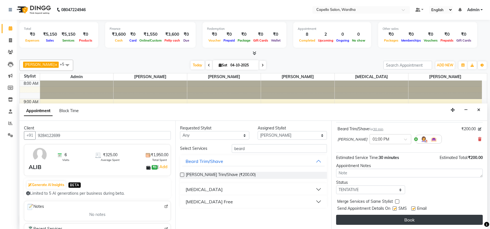
click at [424, 223] on button "Book" at bounding box center [409, 219] width 147 height 10
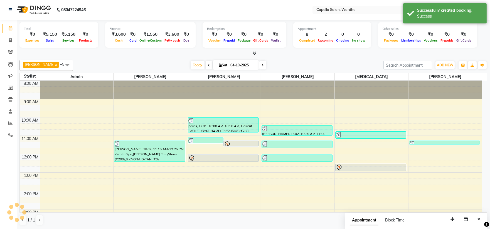
scroll to position [0, 0]
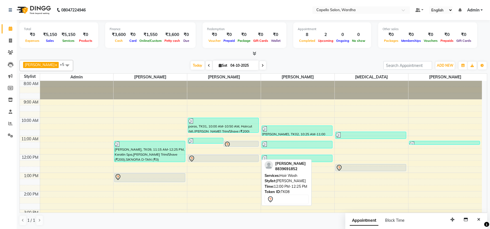
click at [219, 158] on div at bounding box center [223, 158] width 70 height 7
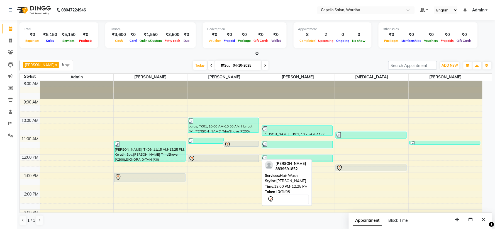
select select "7"
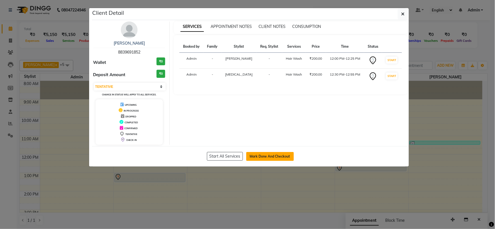
click at [262, 158] on button "Mark Done And Checkout" at bounding box center [270, 156] width 48 height 9
select select "service"
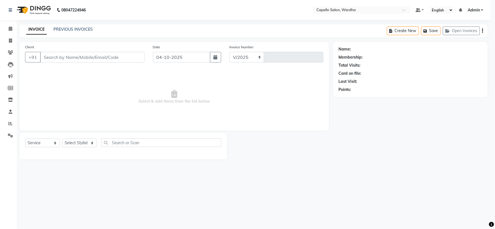
select select "4620"
type input "2531"
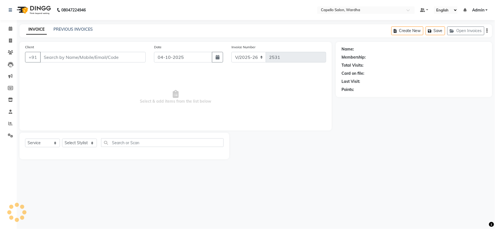
type input "8839691852"
select select "35417"
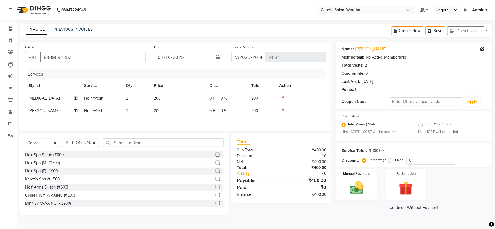
click at [169, 98] on td "200" at bounding box center [178, 98] width 56 height 13
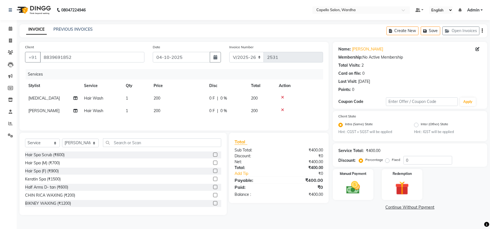
select select "48634"
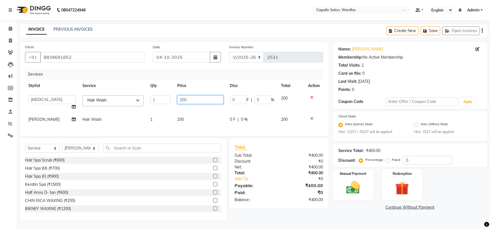
click at [189, 100] on input "200" at bounding box center [200, 99] width 46 height 9
type input "4"
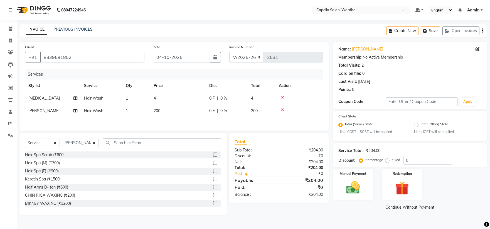
click at [312, 98] on div at bounding box center [299, 97] width 41 height 4
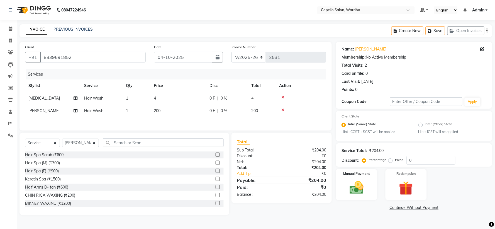
click at [283, 96] on icon at bounding box center [282, 97] width 3 height 4
click at [148, 93] on td "1" at bounding box center [136, 98] width 28 height 13
select select "35417"
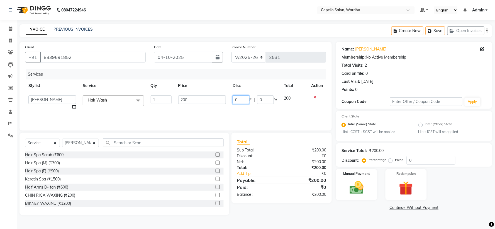
click at [234, 101] on input "0" at bounding box center [240, 99] width 17 height 9
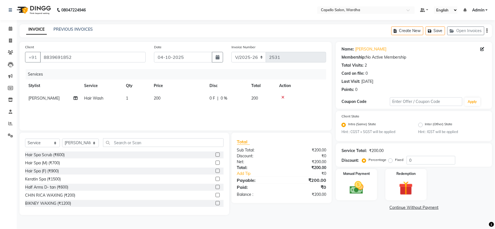
click at [205, 97] on td "200" at bounding box center [178, 98] width 56 height 13
select select "35417"
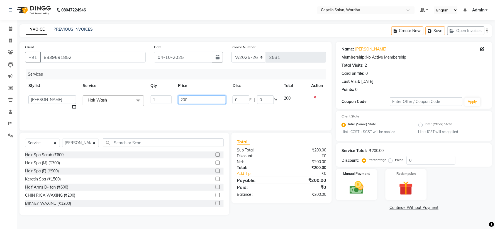
click at [203, 97] on input "200" at bounding box center [202, 99] width 48 height 9
type input "2"
type input "400"
click at [73, 149] on div "Select Service Product Membership Package Voucher Prepaid Gift Card Select Styl…" at bounding box center [124, 144] width 198 height 13
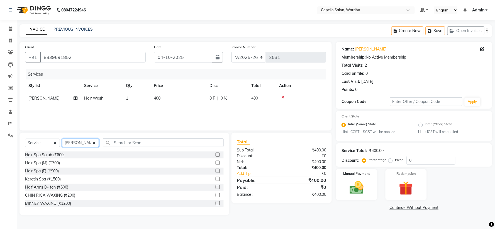
click at [75, 144] on select "Select Stylist Admin [PERSON_NAME] [PERSON_NAME] nitim [PERSON_NAME] [PERSON_NA…" at bounding box center [80, 142] width 37 height 9
select select "48634"
click at [62, 139] on select "Select Stylist Admin [PERSON_NAME] [PERSON_NAME] nitim [PERSON_NAME] [PERSON_NA…" at bounding box center [80, 142] width 37 height 9
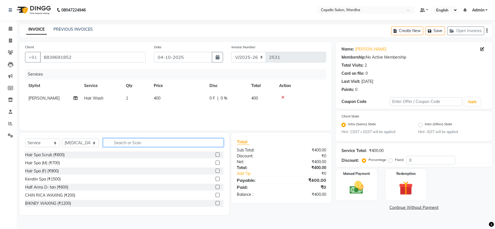
click at [135, 143] on input "text" at bounding box center [163, 142] width 120 height 9
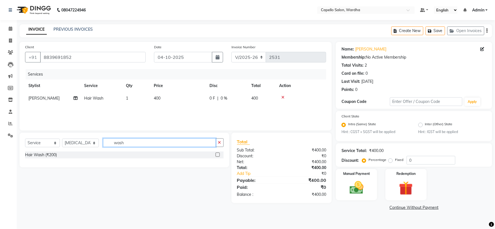
type input "wash"
click at [216, 154] on label at bounding box center [217, 154] width 4 height 4
click at [216, 154] on input "checkbox" at bounding box center [217, 155] width 4 height 4
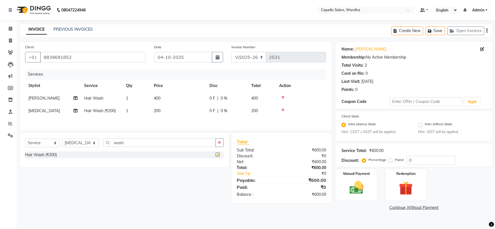
checkbox input "false"
click at [220, 144] on icon "button" at bounding box center [219, 142] width 3 height 4
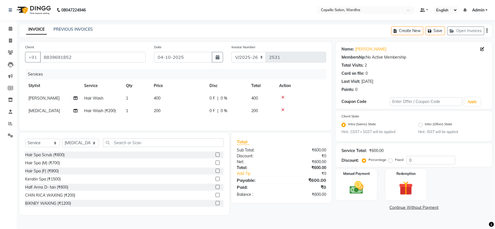
click at [164, 109] on td "200" at bounding box center [178, 110] width 56 height 13
select select "48634"
click at [187, 112] on td "200" at bounding box center [178, 110] width 56 height 13
select select "48634"
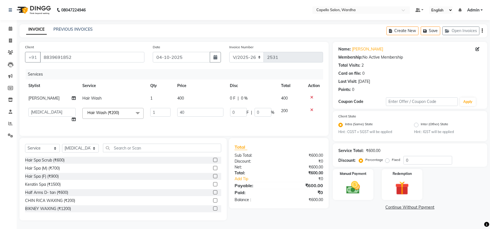
type input "400"
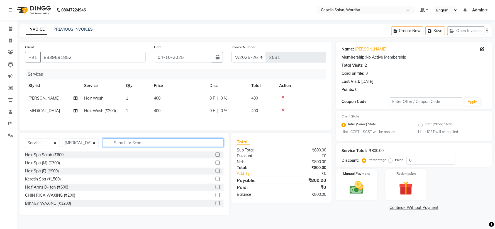
click at [116, 151] on div "Select Service Product Membership Package Voucher Prepaid Gift Card Select Styl…" at bounding box center [124, 144] width 198 height 13
click at [122, 145] on input "text" at bounding box center [163, 142] width 120 height 9
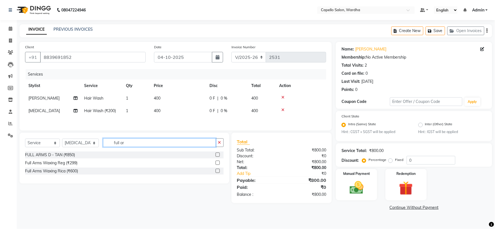
type input "full ar"
click at [217, 171] on label at bounding box center [217, 170] width 4 height 4
click at [217, 171] on input "checkbox" at bounding box center [217, 171] width 4 height 4
checkbox input "true"
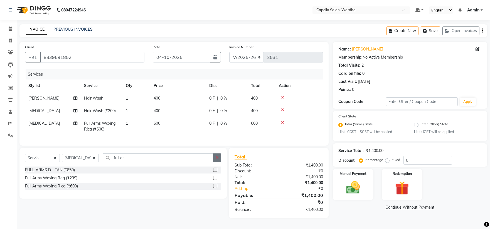
click at [220, 159] on button "button" at bounding box center [217, 157] width 8 height 9
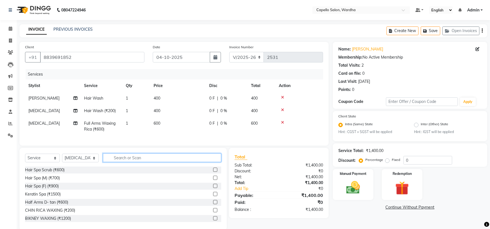
click at [143, 162] on input "text" at bounding box center [162, 157] width 119 height 9
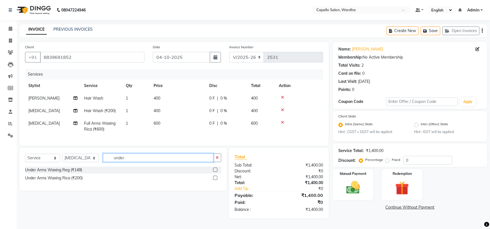
type input "under"
click at [215, 180] on label at bounding box center [215, 177] width 4 height 4
click at [215, 180] on input "checkbox" at bounding box center [215, 178] width 4 height 4
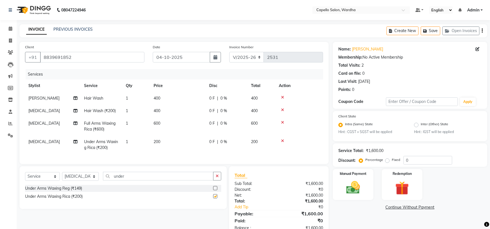
checkbox input "false"
click at [216, 175] on div "Select Service Product Membership Package Voucher Prepaid Gift Card Select Styl…" at bounding box center [122, 187] width 207 height 43
click at [217, 178] on icon "button" at bounding box center [217, 176] width 3 height 4
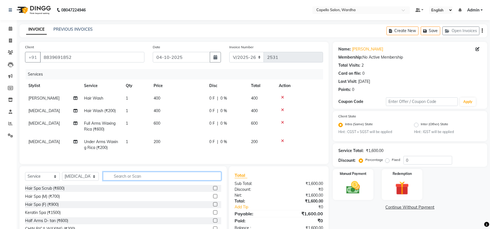
click at [146, 180] on input "text" at bounding box center [162, 175] width 119 height 9
type input "half leg"
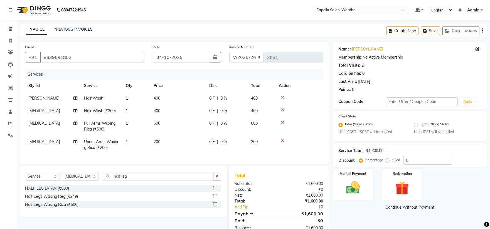
click at [215, 206] on label at bounding box center [215, 204] width 4 height 4
click at [215, 206] on input "checkbox" at bounding box center [215, 204] width 4 height 4
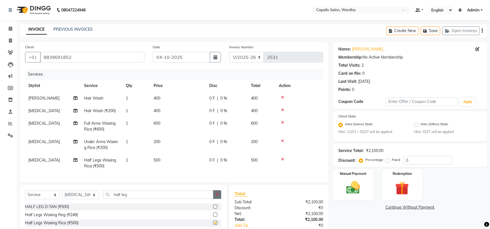
checkbox input "false"
click at [218, 196] on icon "button" at bounding box center [217, 194] width 3 height 4
click at [185, 159] on td "500" at bounding box center [178, 163] width 56 height 18
select select "48634"
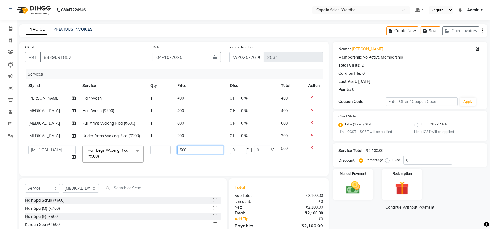
click at [202, 151] on input "500" at bounding box center [200, 149] width 46 height 9
type input "5"
type input "600"
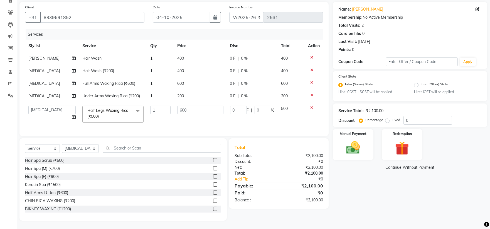
click at [262, 218] on div "Total Sub Total: ₹2,100.00 Discount: ₹0 Net: ₹2,100.00 Total: ₹2,100.00 Add Tip…" at bounding box center [280, 179] width 106 height 82
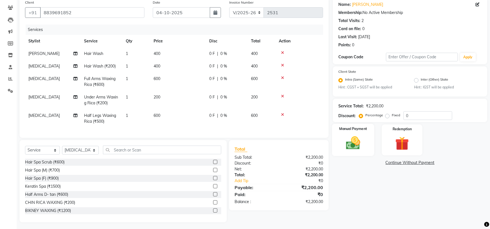
click at [355, 144] on img at bounding box center [353, 143] width 23 height 16
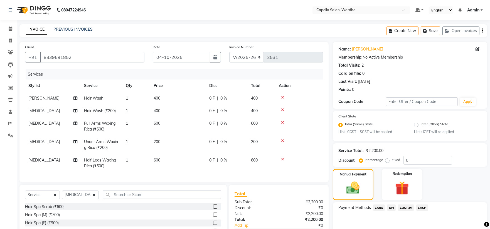
scroll to position [51, 0]
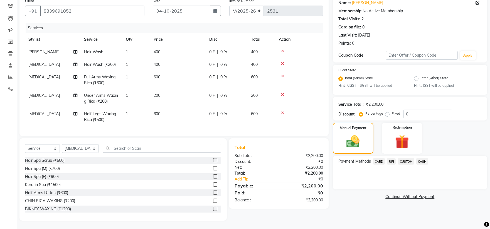
click at [391, 159] on span "UPI" at bounding box center [391, 161] width 9 height 6
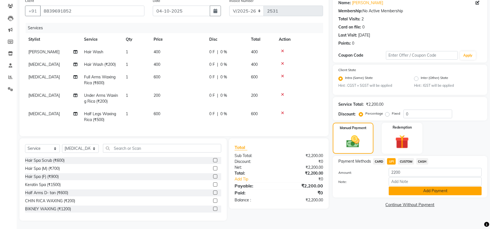
click at [400, 187] on button "Add Payment" at bounding box center [435, 190] width 93 height 9
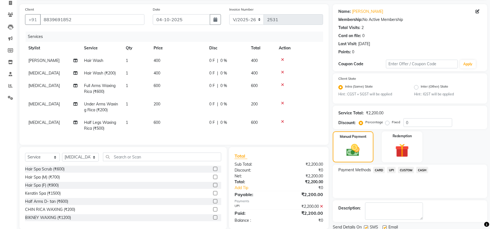
scroll to position [58, 0]
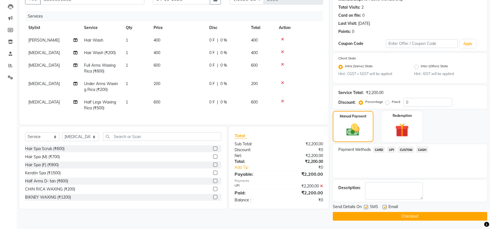
click at [350, 215] on button "Checkout" at bounding box center [410, 216] width 154 height 9
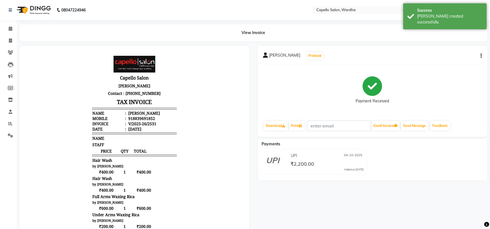
click at [10, 23] on li "Calendar" at bounding box center [8, 29] width 17 height 12
click at [13, 28] on span at bounding box center [11, 29] width 10 height 6
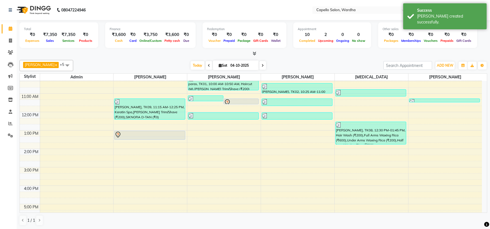
scroll to position [15, 0]
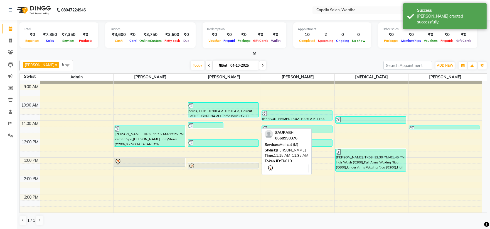
drag, startPoint x: 232, startPoint y: 126, endPoint x: 235, endPoint y: 161, distance: 35.1
click at [235, 161] on div "8:00 AM 9:00 AM 10:00 AM 11:00 AM 12:00 PM 1:00 PM 2:00 PM 3:00 PM 4:00 PM 5:00…" at bounding box center [251, 184] width 462 height 239
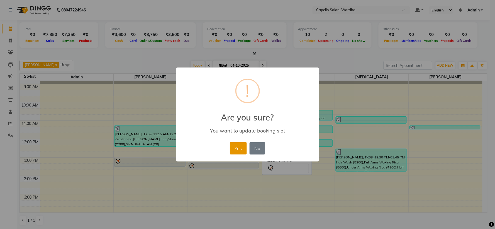
click at [237, 148] on button "Yes" at bounding box center [238, 148] width 17 height 12
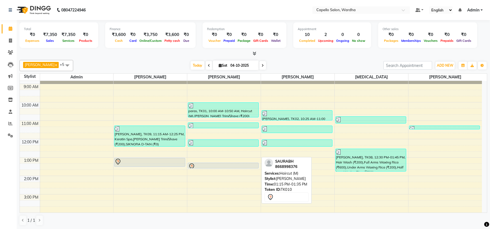
click at [226, 163] on div at bounding box center [223, 166] width 70 height 7
click at [227, 163] on div at bounding box center [223, 166] width 70 height 7
select select "7"
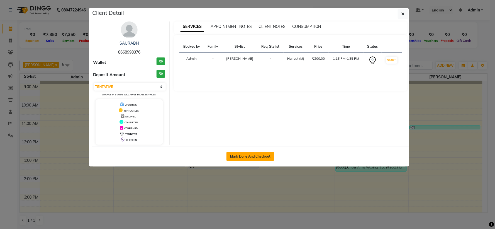
click at [247, 152] on button "Mark Done And Checkout" at bounding box center [250, 156] width 48 height 9
click at [247, 155] on button "Mark Done And Checkout" at bounding box center [250, 156] width 48 height 9
select select "service"
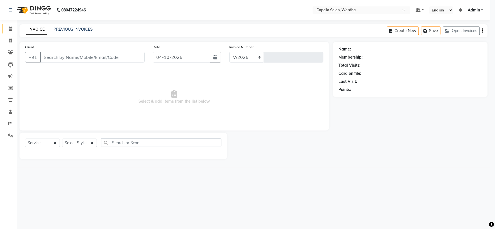
select select "4620"
type input "2532"
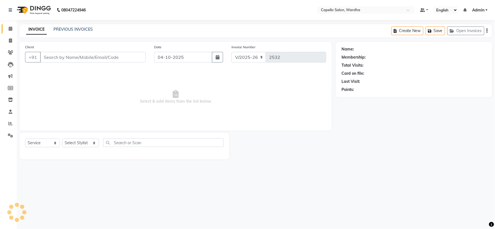
type input "8668998376"
select select "35417"
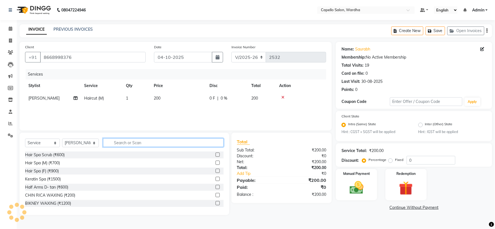
click at [134, 144] on input "text" at bounding box center [163, 142] width 120 height 9
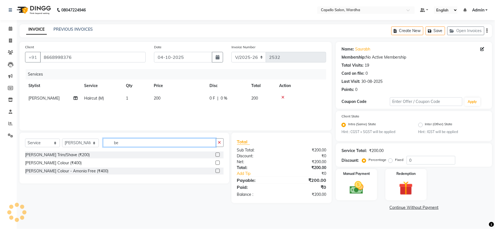
type input "be"
click at [217, 155] on label at bounding box center [217, 154] width 4 height 4
click at [217, 155] on input "checkbox" at bounding box center [217, 155] width 4 height 4
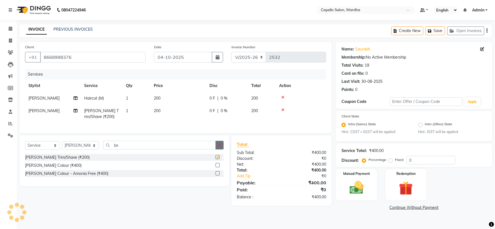
checkbox input "false"
click at [216, 149] on button "button" at bounding box center [219, 145] width 8 height 9
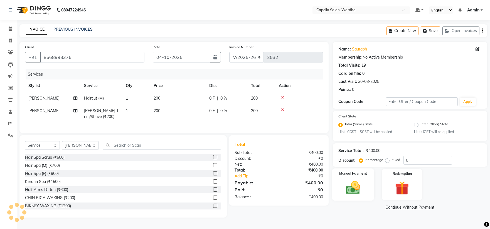
click at [355, 179] on div "Manual Payment" at bounding box center [353, 184] width 42 height 32
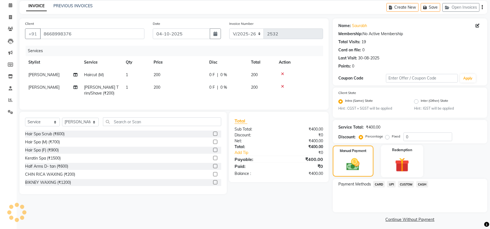
scroll to position [26, 0]
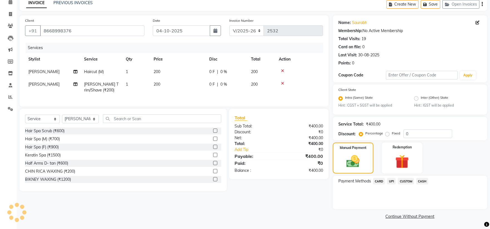
click at [424, 180] on span "CASH" at bounding box center [422, 181] width 12 height 6
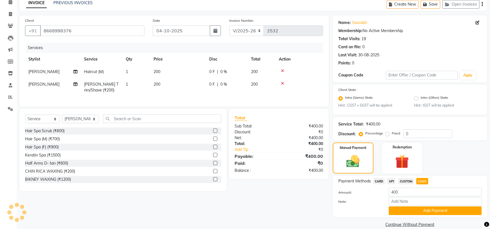
click at [393, 181] on span "UPI" at bounding box center [391, 181] width 9 height 6
click at [409, 209] on button "Add Payment" at bounding box center [435, 210] width 93 height 9
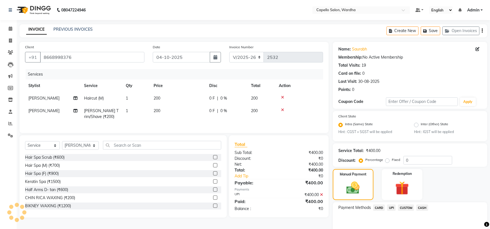
scroll to position [58, 0]
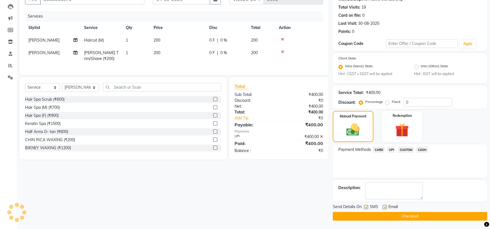
click at [355, 213] on button "Checkout" at bounding box center [410, 216] width 154 height 9
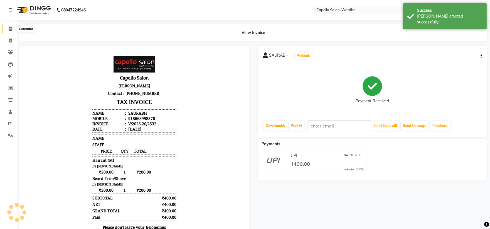
click at [8, 28] on span at bounding box center [11, 29] width 10 height 6
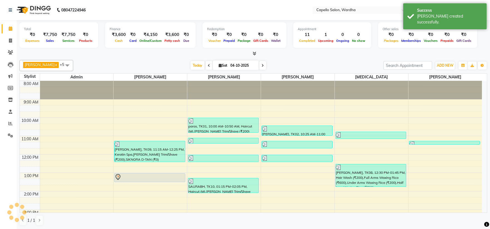
click at [255, 54] on icon at bounding box center [255, 53] width 4 height 4
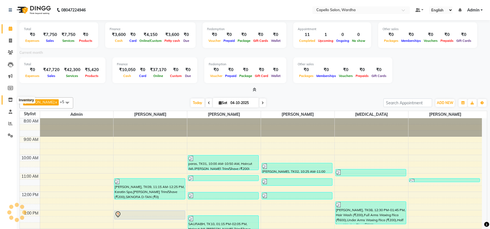
click at [9, 99] on icon at bounding box center [10, 99] width 5 height 4
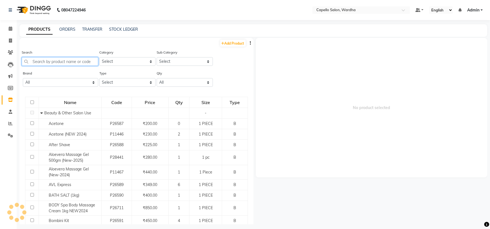
click at [40, 62] on input "text" at bounding box center [60, 61] width 77 height 9
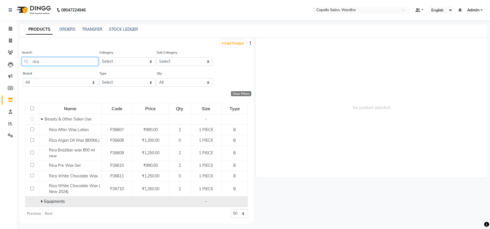
type input "rica"
click at [41, 203] on icon at bounding box center [42, 201] width 2 height 4
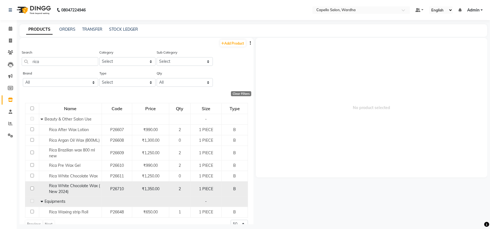
click at [65, 188] on span "Rica White Chocolate Wax ( New 2024)" at bounding box center [74, 188] width 51 height 11
select select
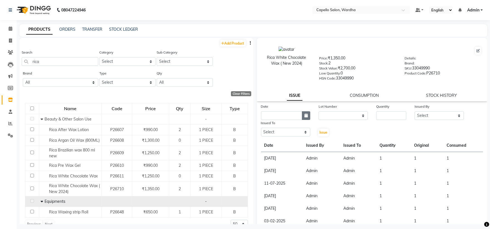
click at [302, 113] on button "button" at bounding box center [306, 115] width 8 height 9
select select "10"
select select "2025"
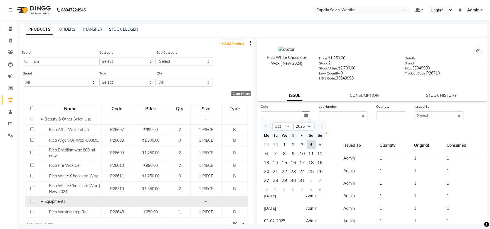
click at [315, 143] on div "4" at bounding box center [311, 144] width 9 height 9
type input "04-10-2025"
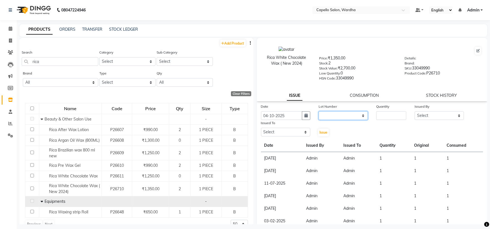
click at [342, 116] on select "None" at bounding box center [343, 115] width 49 height 9
click at [343, 128] on div "Date [DATE] Lot Number None Quantity Issued By Select Admin [PERSON_NAME] [MEDI…" at bounding box center [372, 119] width 231 height 33
click at [348, 113] on select "None" at bounding box center [343, 115] width 49 height 9
select select "0: null"
click at [319, 111] on select "None" at bounding box center [343, 115] width 49 height 9
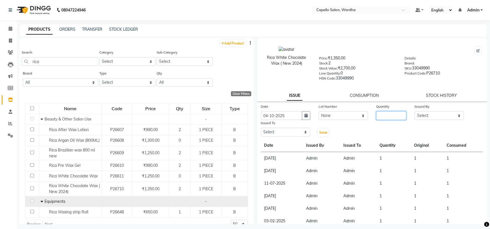
click at [387, 114] on input "number" at bounding box center [391, 115] width 30 height 9
type input "1"
click at [436, 111] on div "Issued By" at bounding box center [439, 107] width 49 height 8
click at [436, 115] on select "Select Admin [PERSON_NAME] [PERSON_NAME] nitim [PERSON_NAME] [PERSON_NAME] maha…" at bounding box center [439, 115] width 49 height 9
select select "26829"
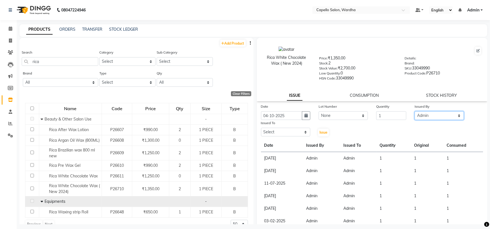
click at [415, 111] on select "Select Admin [PERSON_NAME] [PERSON_NAME] nitim [PERSON_NAME] [PERSON_NAME] maha…" at bounding box center [439, 115] width 49 height 9
click at [280, 135] on select "Select Admin [PERSON_NAME] [PERSON_NAME] nitim [PERSON_NAME] [PERSON_NAME] maha…" at bounding box center [285, 131] width 49 height 9
select select "26829"
click at [261, 128] on select "Select Admin [PERSON_NAME] [PERSON_NAME] nitim [PERSON_NAME] [PERSON_NAME] maha…" at bounding box center [285, 131] width 49 height 9
click at [320, 129] on button "Issue" at bounding box center [323, 132] width 11 height 8
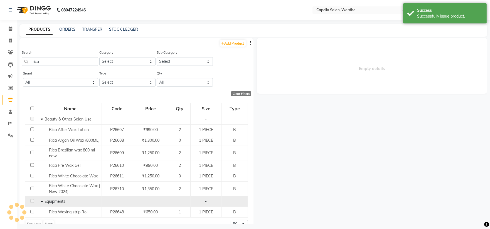
select select
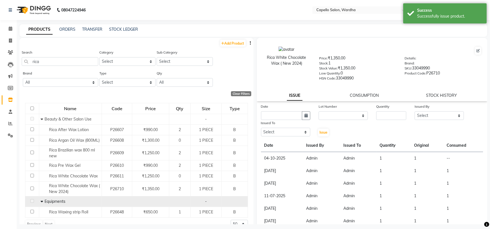
click at [367, 94] on link "CONSUMPTION" at bounding box center [364, 95] width 29 height 5
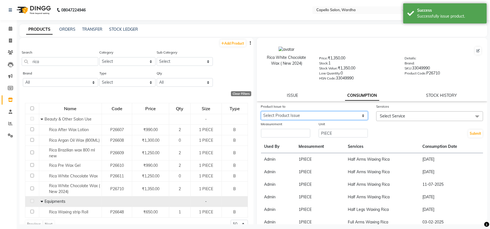
click at [293, 118] on select "Select Product Issue [DATE], Issued to: Admin, Balance: 1" at bounding box center [314, 115] width 107 height 9
select select "1287473"
click at [261, 111] on select "Select Product Issue [DATE], Issued to: Admin, Balance: 1" at bounding box center [314, 115] width 107 height 9
click at [292, 129] on div "Measurement" at bounding box center [285, 125] width 49 height 8
click at [285, 133] on input "number" at bounding box center [285, 133] width 49 height 9
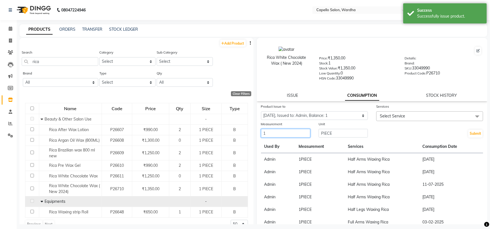
type input "1"
click at [390, 114] on span "Select Service" at bounding box center [392, 115] width 25 height 5
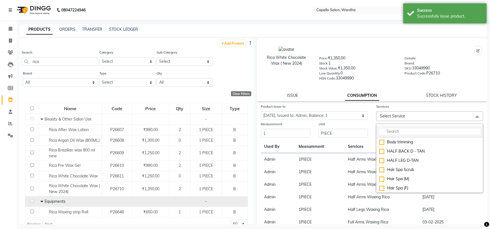
click at [394, 131] on input "multiselect-search" at bounding box center [429, 131] width 101 height 6
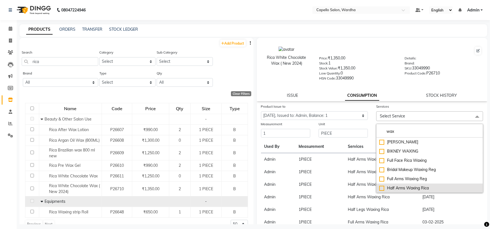
type input "wax"
click at [401, 185] on li "Half Arms Waxing Rica" at bounding box center [430, 187] width 106 height 9
checkbox input "true"
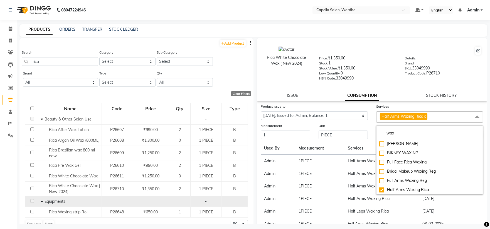
click at [378, 49] on div at bounding box center [400, 50] width 163 height 9
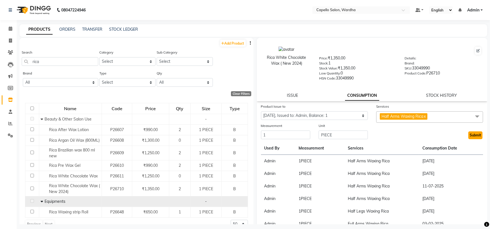
click at [468, 137] on button "Submit" at bounding box center [475, 135] width 14 height 8
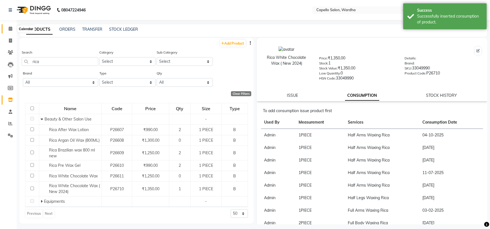
click at [11, 30] on icon at bounding box center [11, 28] width 4 height 4
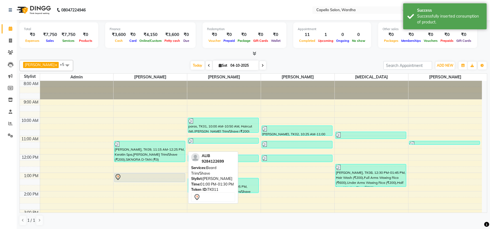
click at [146, 179] on div at bounding box center [150, 176] width 70 height 7
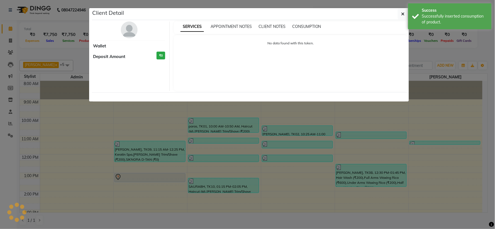
select select "7"
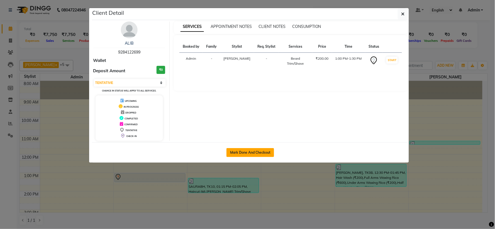
click at [254, 150] on button "Mark Done And Checkout" at bounding box center [250, 152] width 48 height 9
select select "4620"
select select "service"
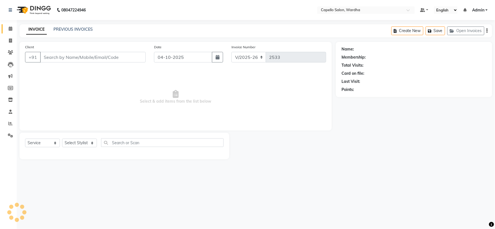
type input "9284122699"
select select "80545"
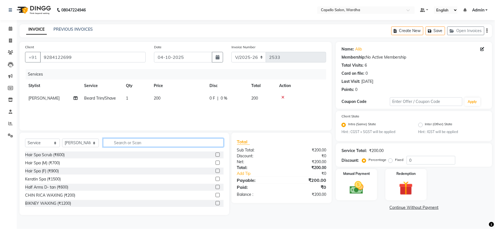
click at [119, 143] on input "text" at bounding box center [163, 142] width 120 height 9
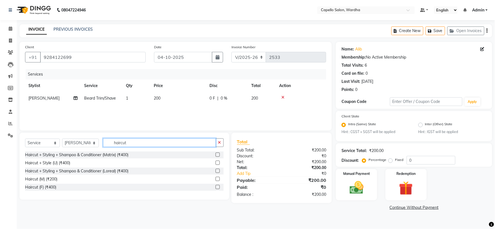
type input "haircut"
click at [218, 178] on label at bounding box center [217, 178] width 4 height 4
click at [218, 178] on input "checkbox" at bounding box center [217, 179] width 4 height 4
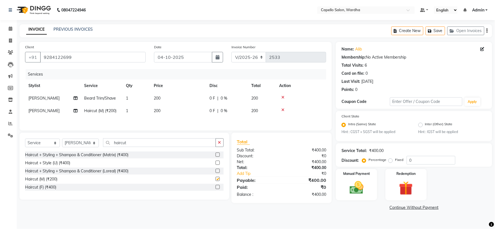
checkbox input "false"
click at [220, 144] on icon "button" at bounding box center [219, 142] width 3 height 4
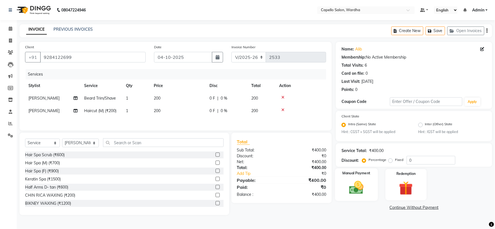
click at [359, 181] on img at bounding box center [356, 187] width 23 height 17
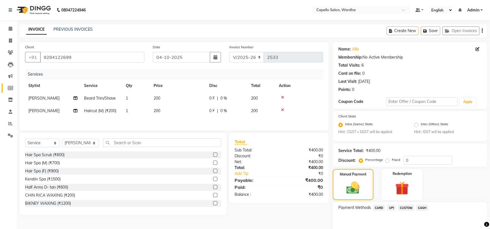
scroll to position [26, 0]
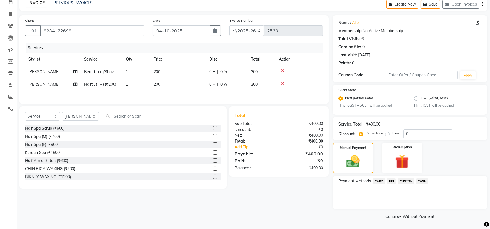
click at [418, 178] on span "CASH" at bounding box center [422, 181] width 12 height 6
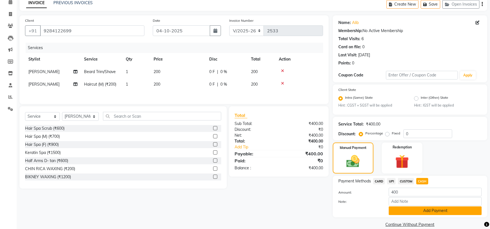
click at [424, 212] on button "Add Payment" at bounding box center [435, 210] width 93 height 9
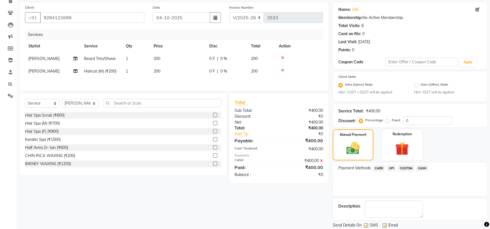
scroll to position [58, 0]
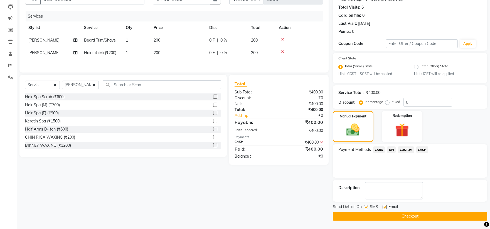
click at [388, 214] on button "Checkout" at bounding box center [410, 216] width 154 height 9
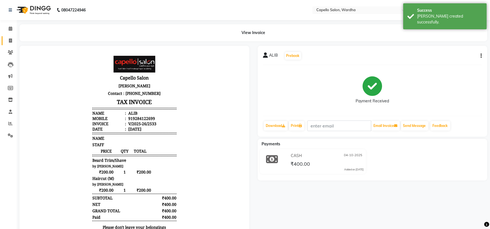
click at [2, 43] on link "Invoice" at bounding box center [8, 40] width 13 height 9
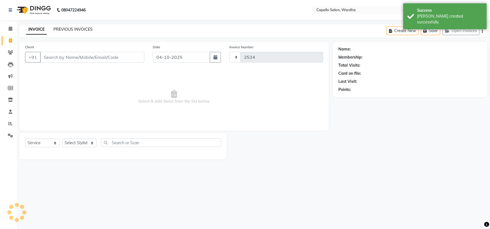
click at [68, 30] on link "PREVIOUS INVOICES" at bounding box center [72, 29] width 39 height 5
